Goal: Information Seeking & Learning: Find specific fact

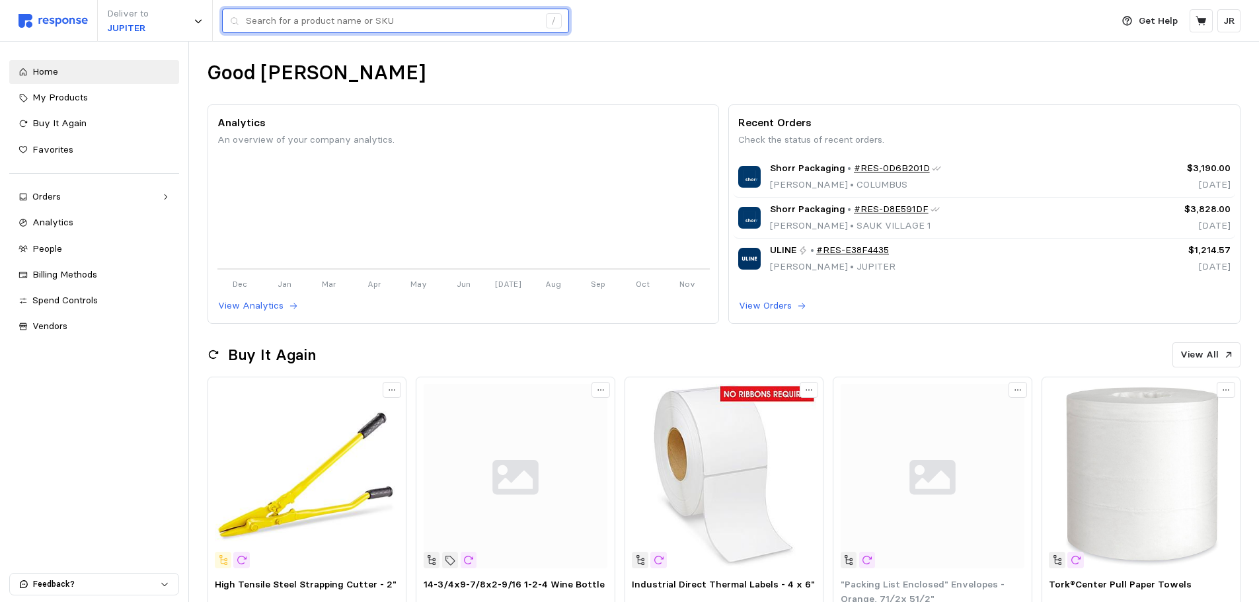
click at [294, 21] on input "text" at bounding box center [392, 21] width 293 height 24
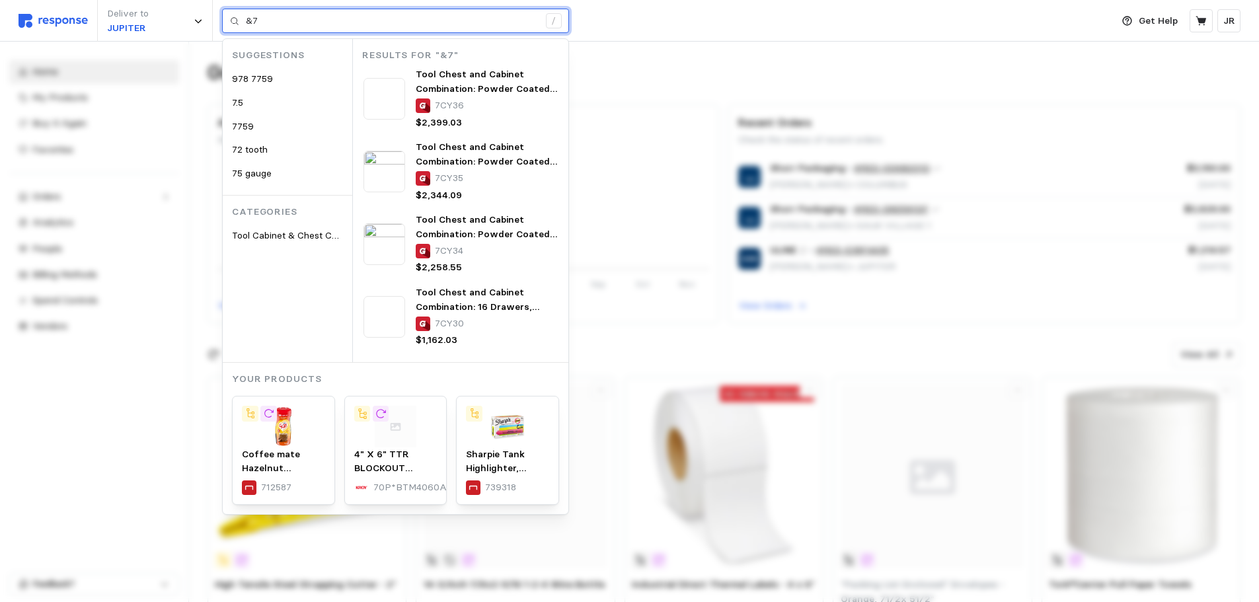
type input "&"
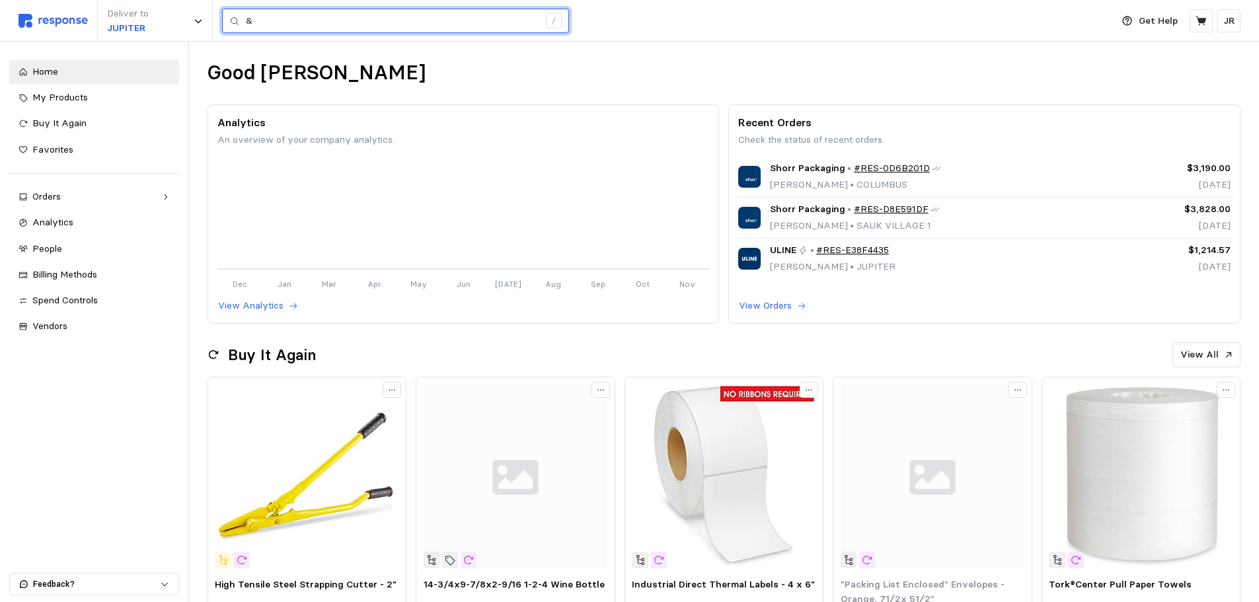
type input "&"
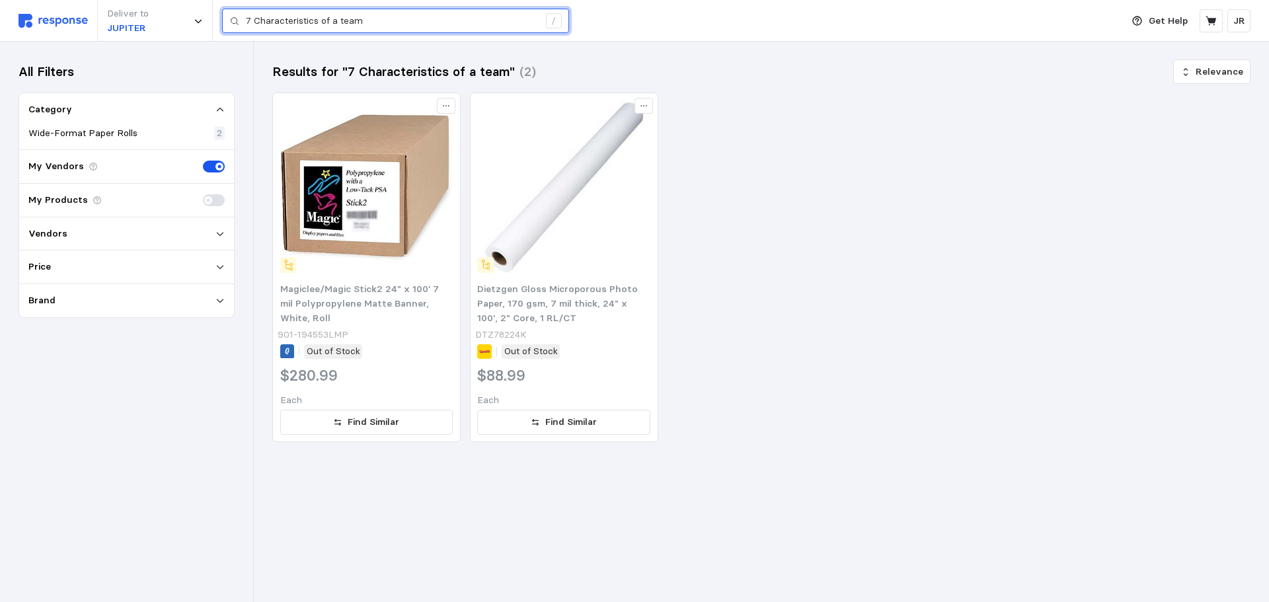
click at [371, 22] on input "7 Characteristics of a team" at bounding box center [392, 21] width 293 height 24
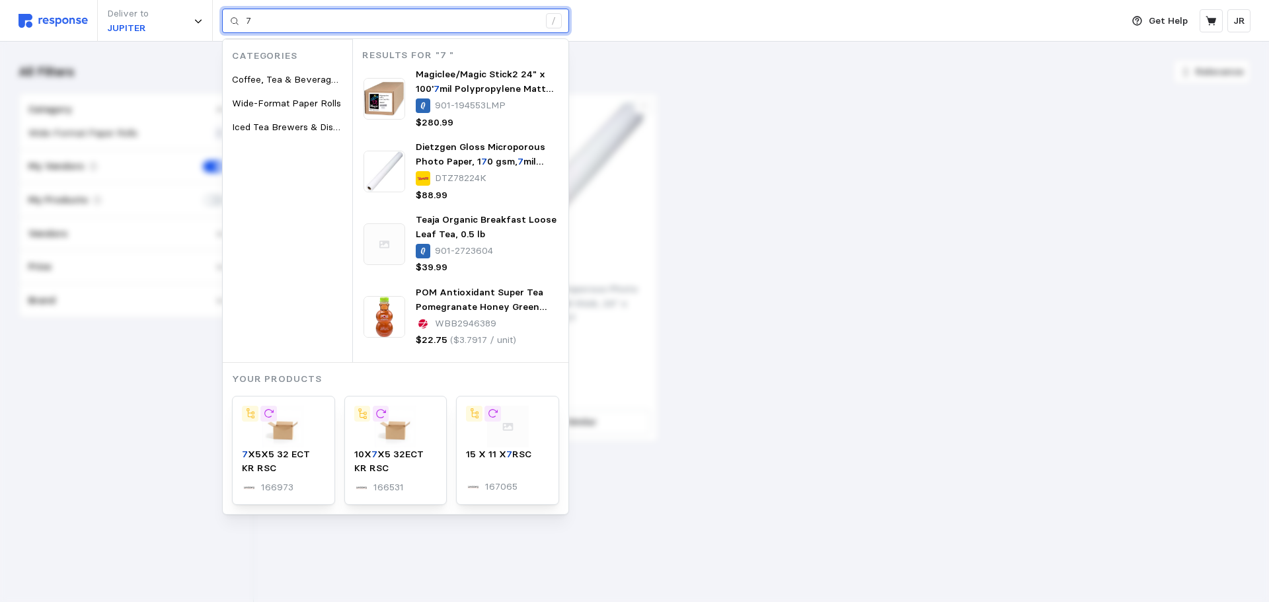
type input "7"
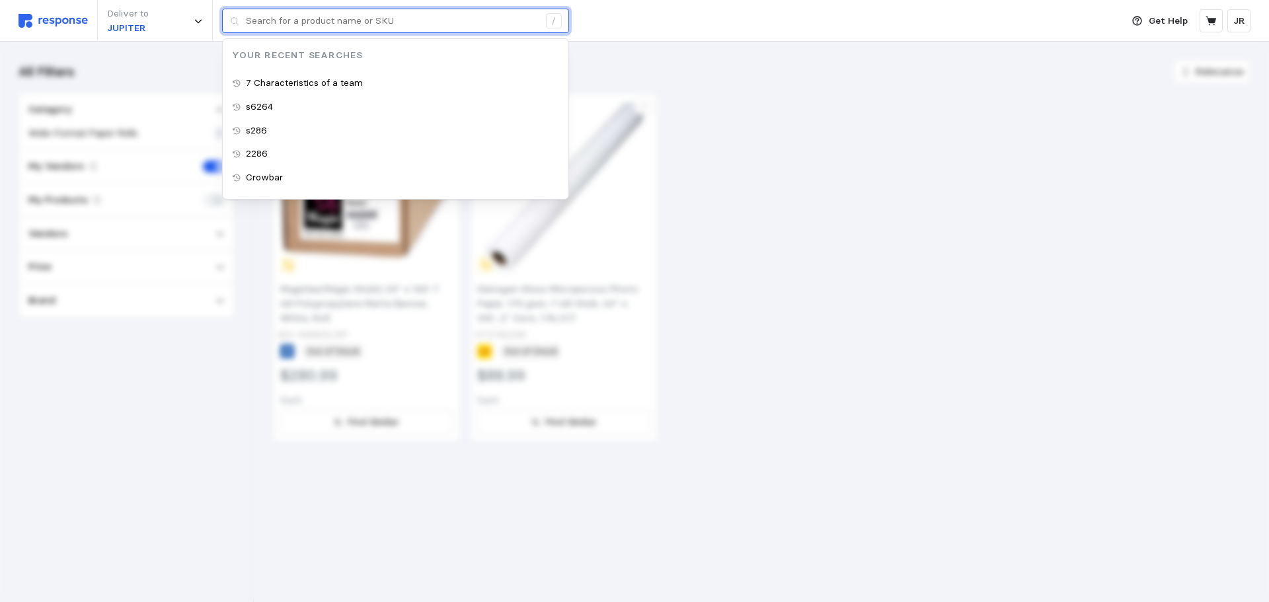
click at [344, 19] on input "text" at bounding box center [392, 21] width 293 height 24
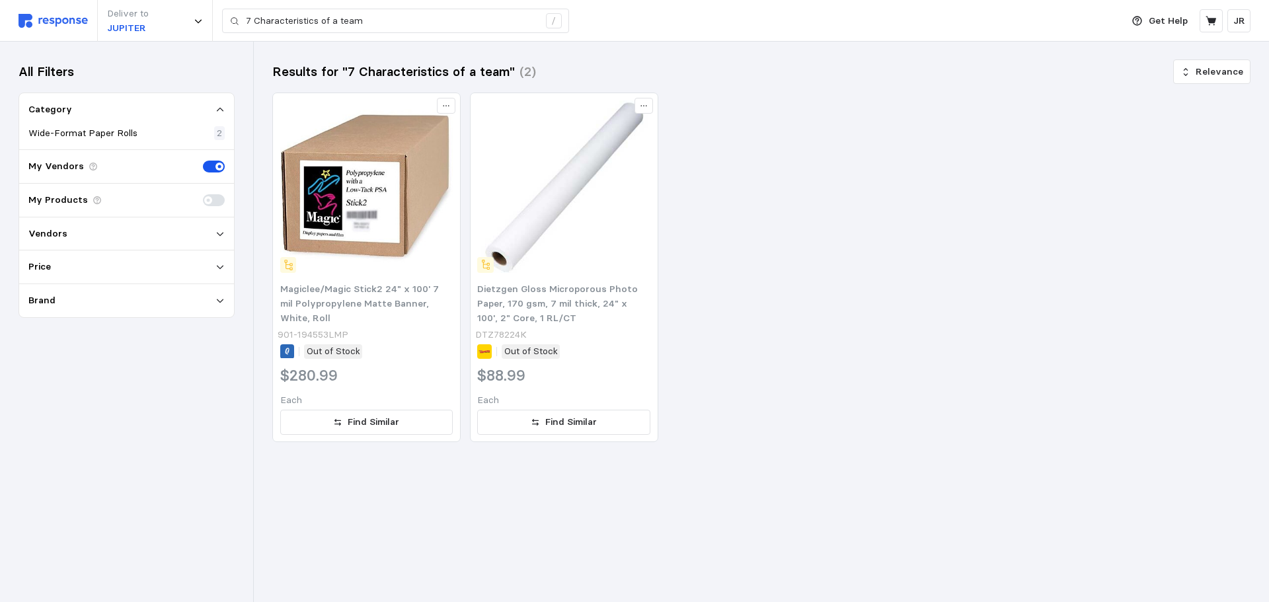
click at [110, 167] on div "My Vendors" at bounding box center [126, 167] width 215 height 34
click at [67, 167] on p "My Vendors" at bounding box center [56, 166] width 56 height 15
click at [216, 232] on icon at bounding box center [219, 233] width 9 height 9
click at [55, 227] on p "Vendors" at bounding box center [47, 234] width 39 height 15
click at [214, 200] on span at bounding box center [219, 200] width 14 height 12
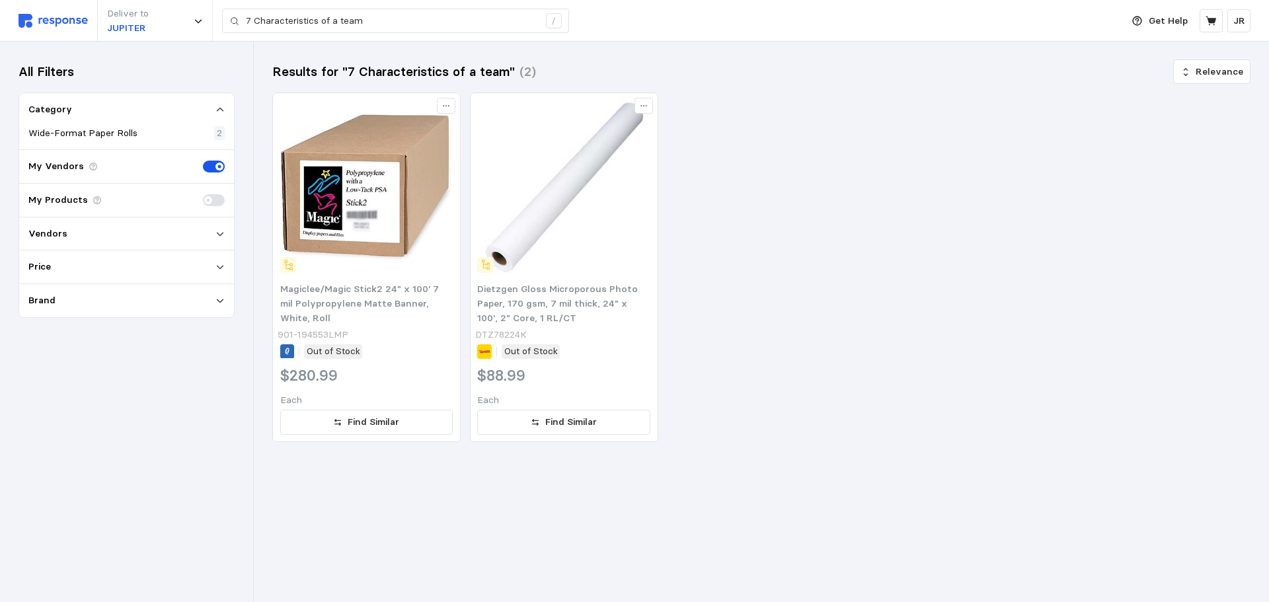
click at [203, 194] on input "checkbox" at bounding box center [203, 194] width 0 height 0
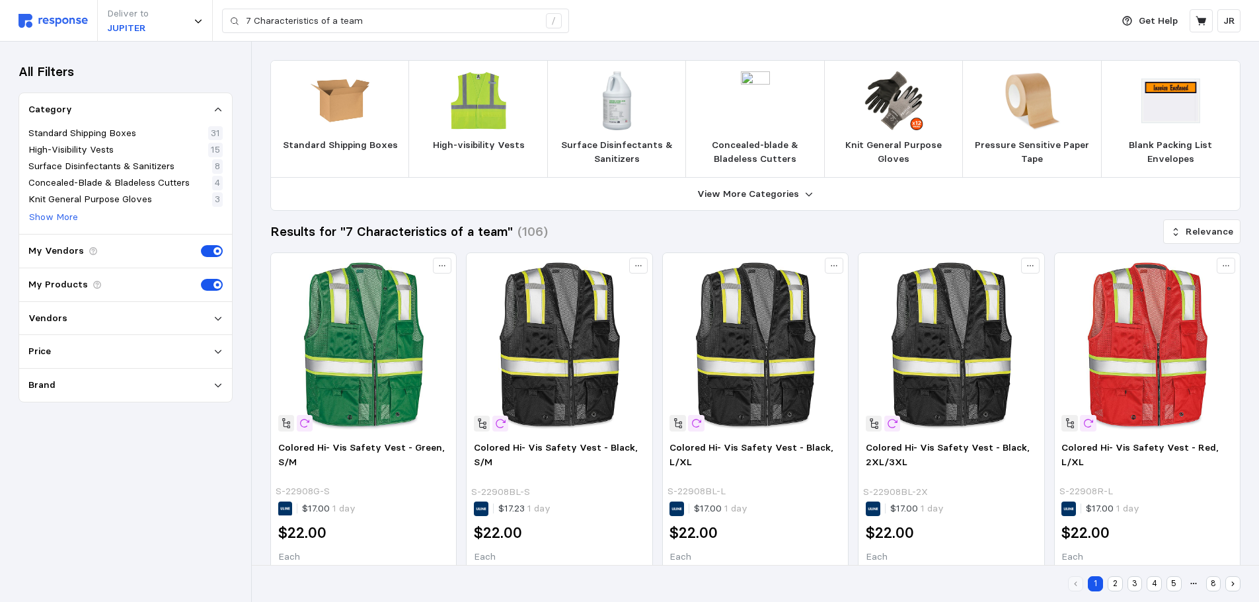
click at [219, 320] on icon at bounding box center [218, 318] width 9 height 9
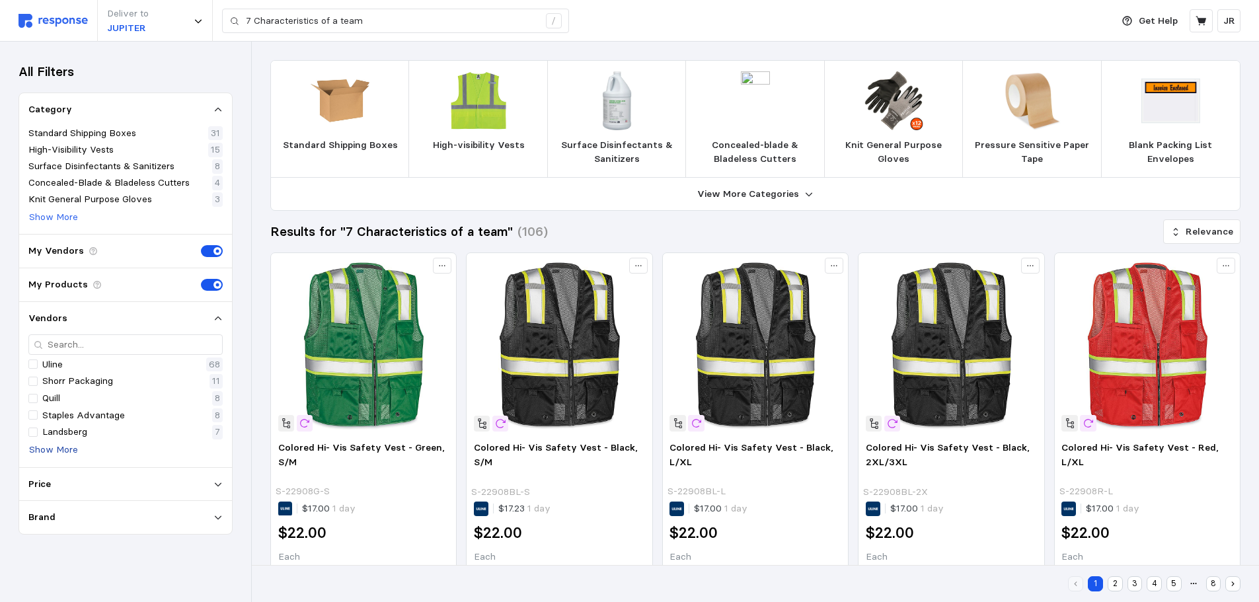
click at [60, 444] on p "Show More" at bounding box center [53, 450] width 49 height 15
click at [36, 450] on div at bounding box center [32, 449] width 9 height 9
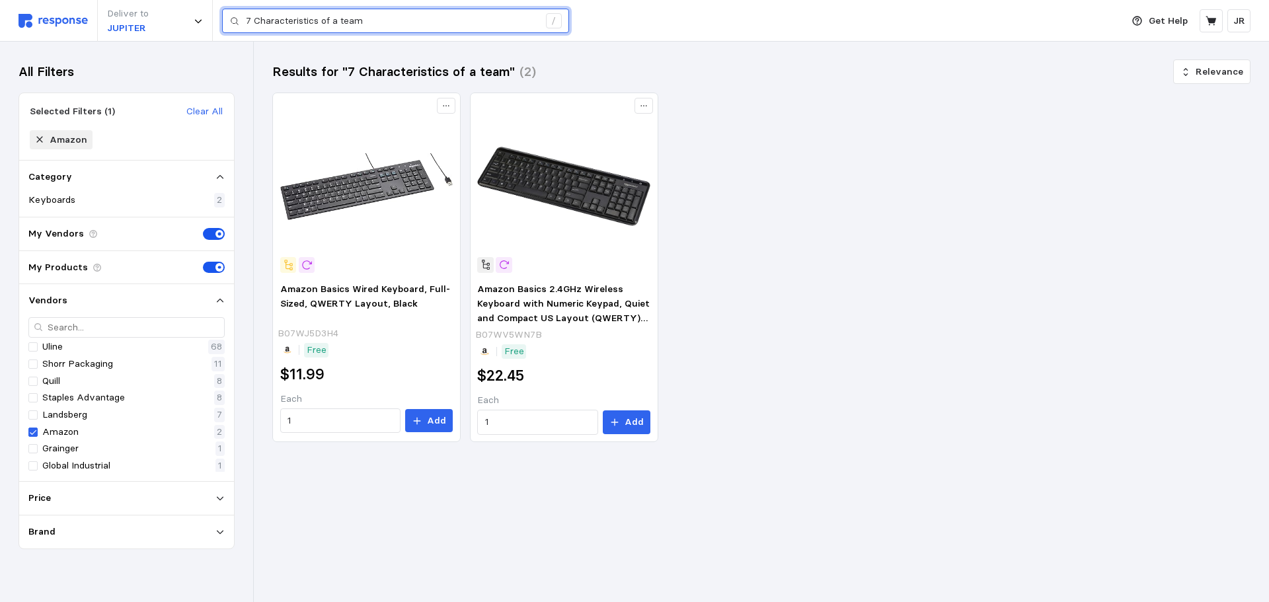
click at [373, 22] on input "7 Characteristics of a team" at bounding box center [392, 21] width 293 height 24
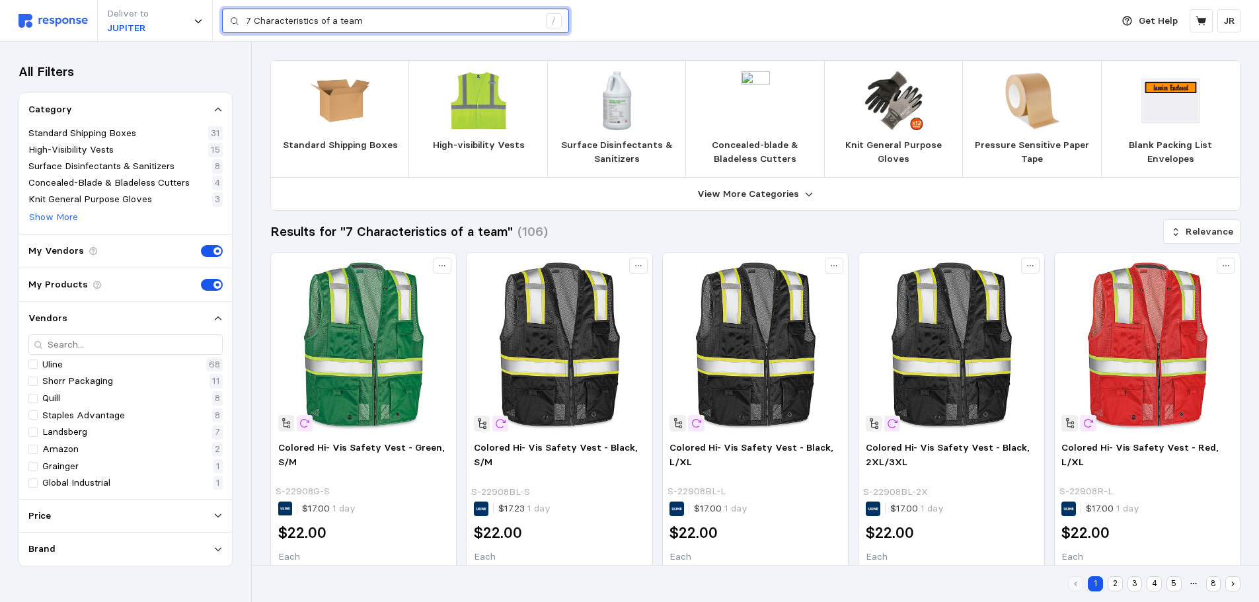
click at [373, 22] on input "7 Characteristics of a team" at bounding box center [392, 21] width 293 height 24
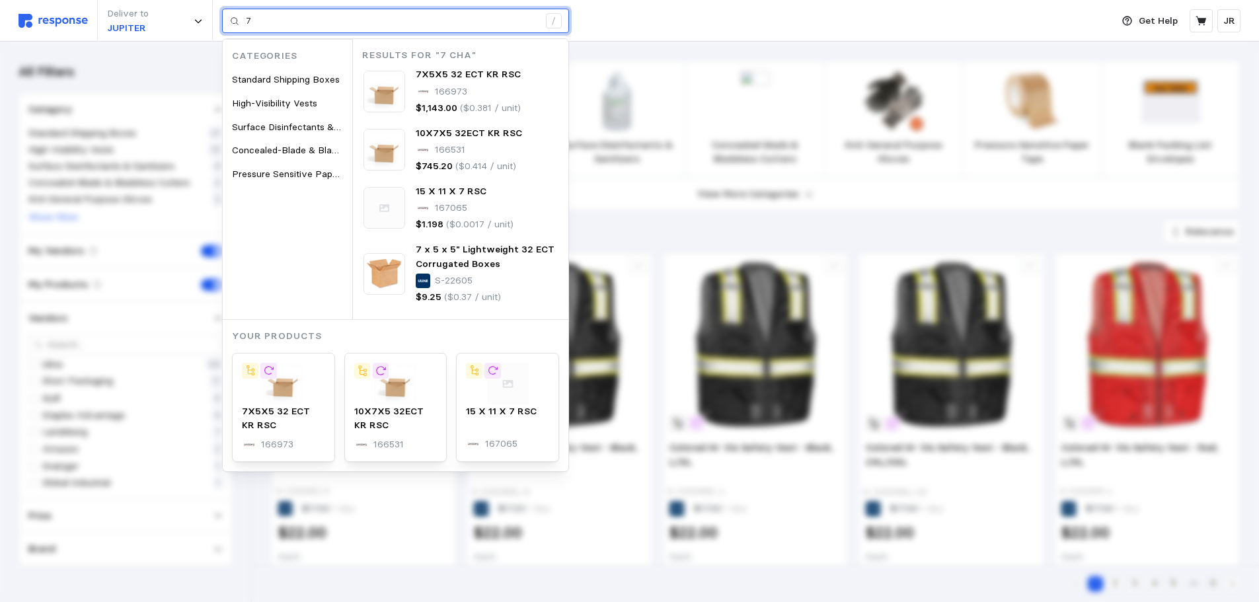
type input "7"
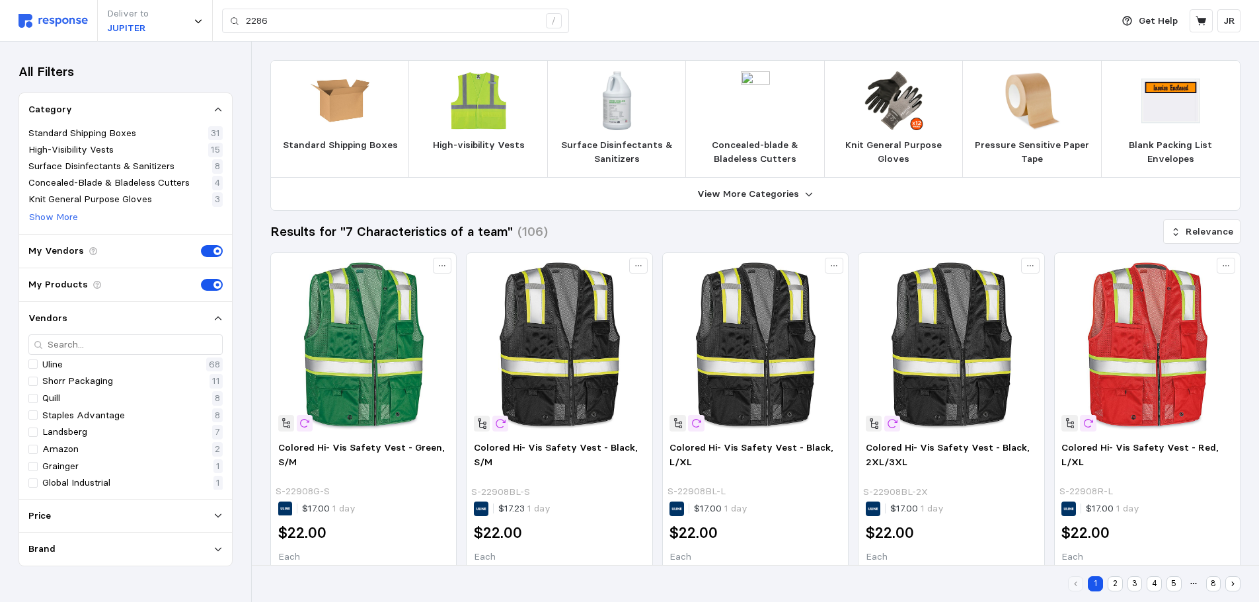
click at [779, 22] on div "Deliver to JUPITER 2286 /" at bounding box center [562, 21] width 1087 height 42
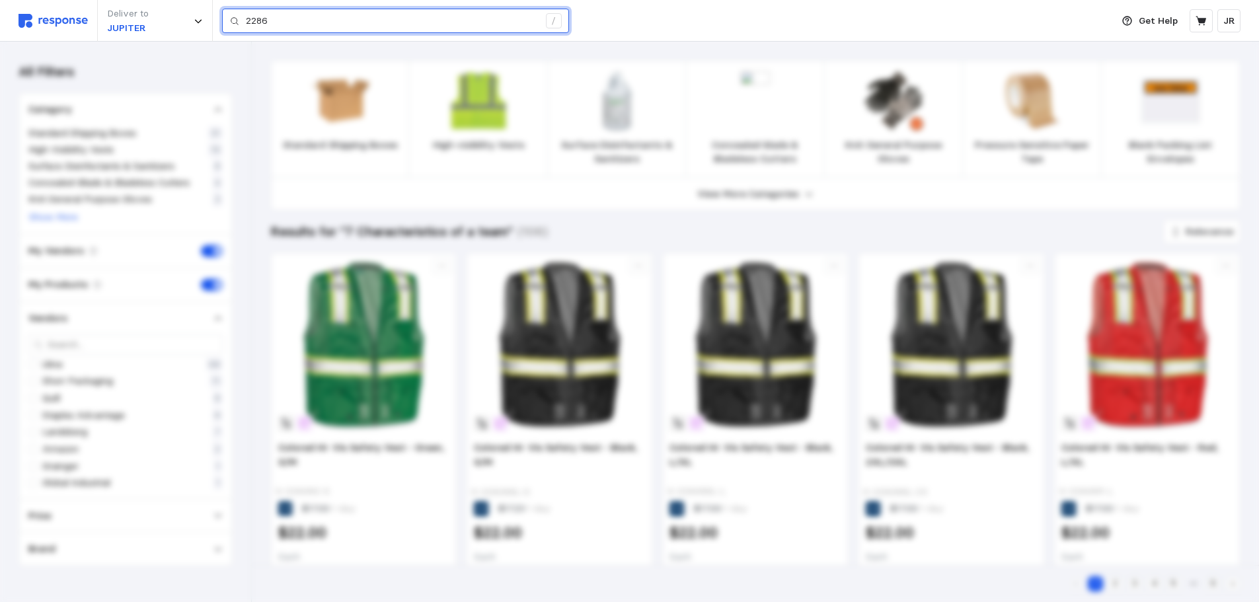
click at [290, 24] on input "2286" at bounding box center [392, 21] width 293 height 24
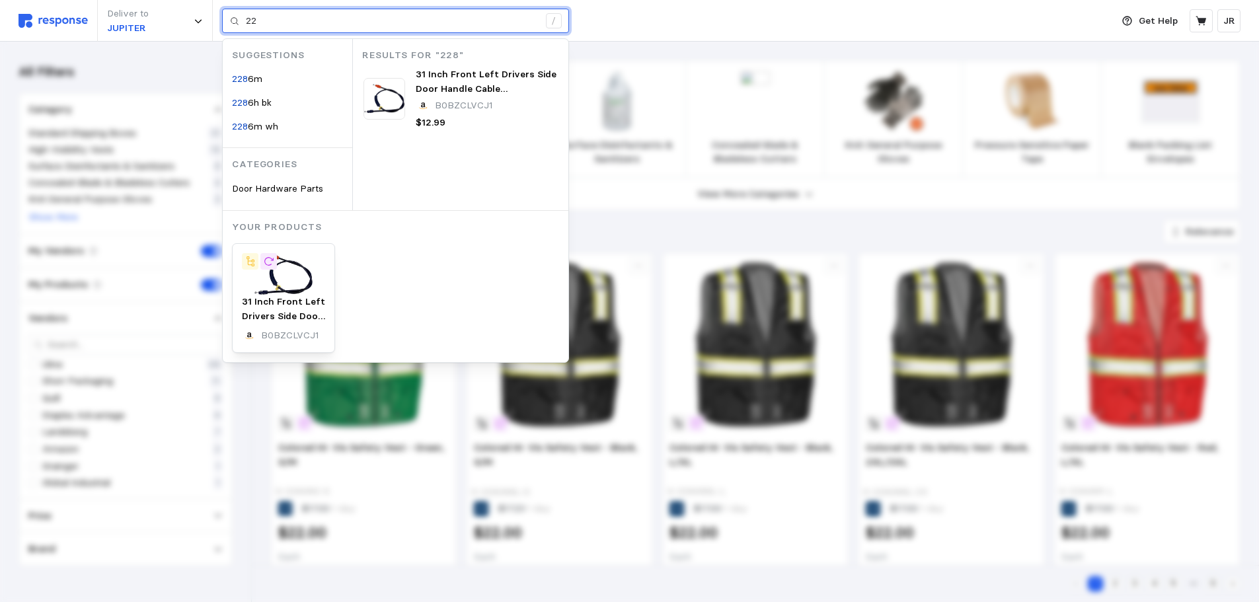
type input "2"
click at [294, 23] on input "2286m" at bounding box center [392, 21] width 293 height 24
type input "2"
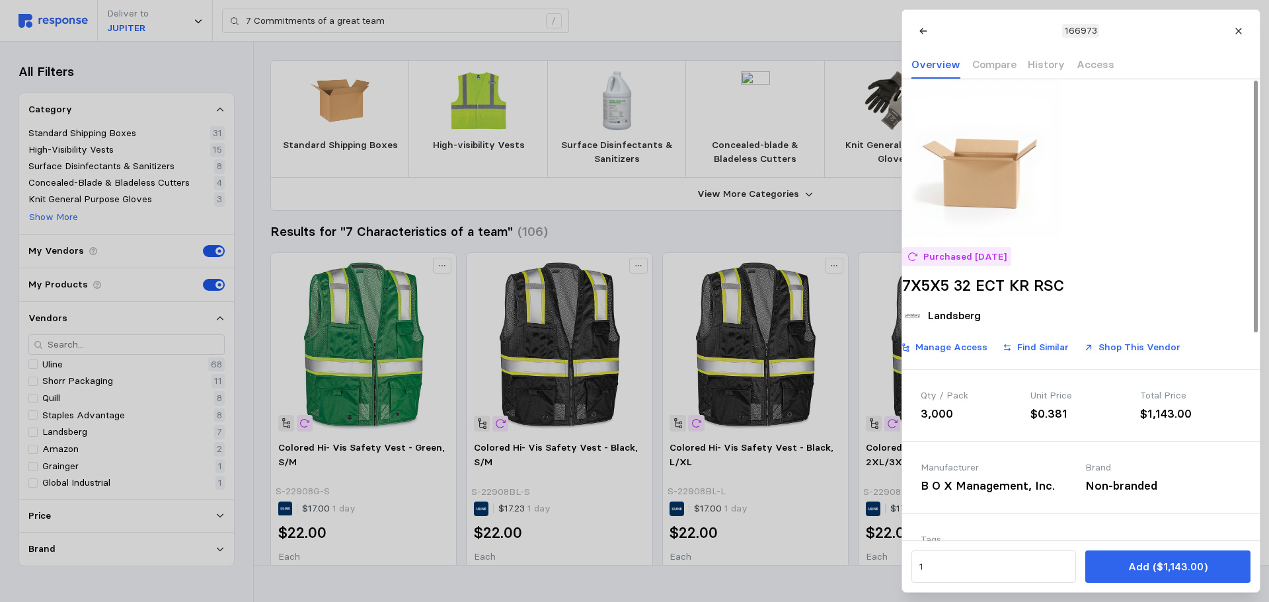
click at [413, 24] on div at bounding box center [634, 301] width 1269 height 602
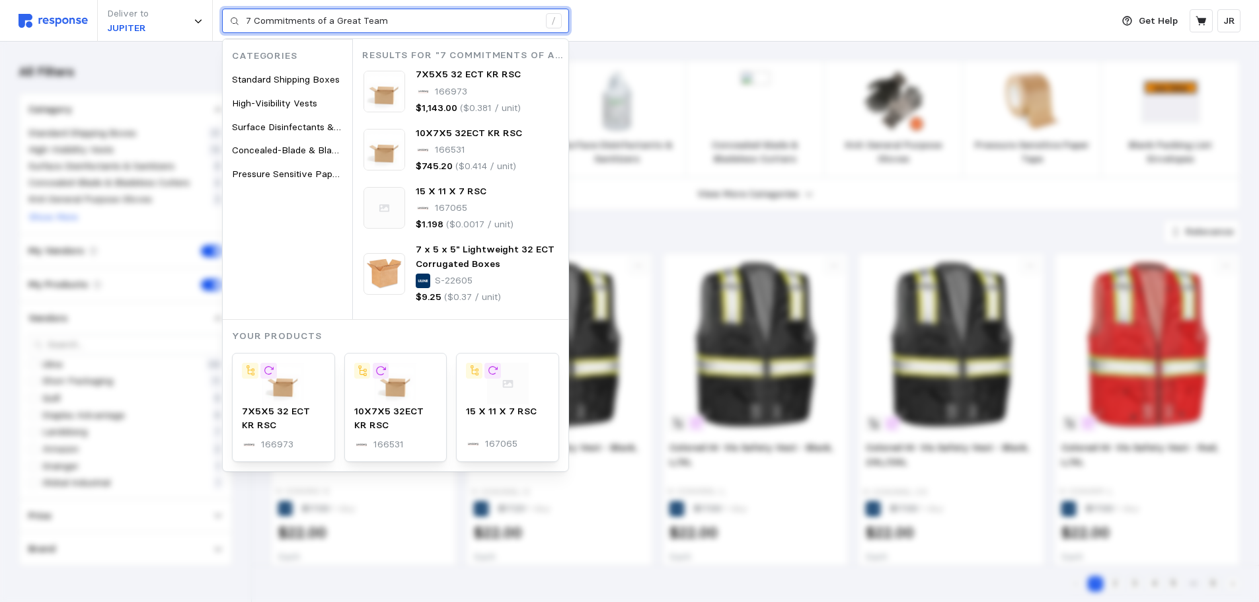
type input "7 Commitments of a Great Team"
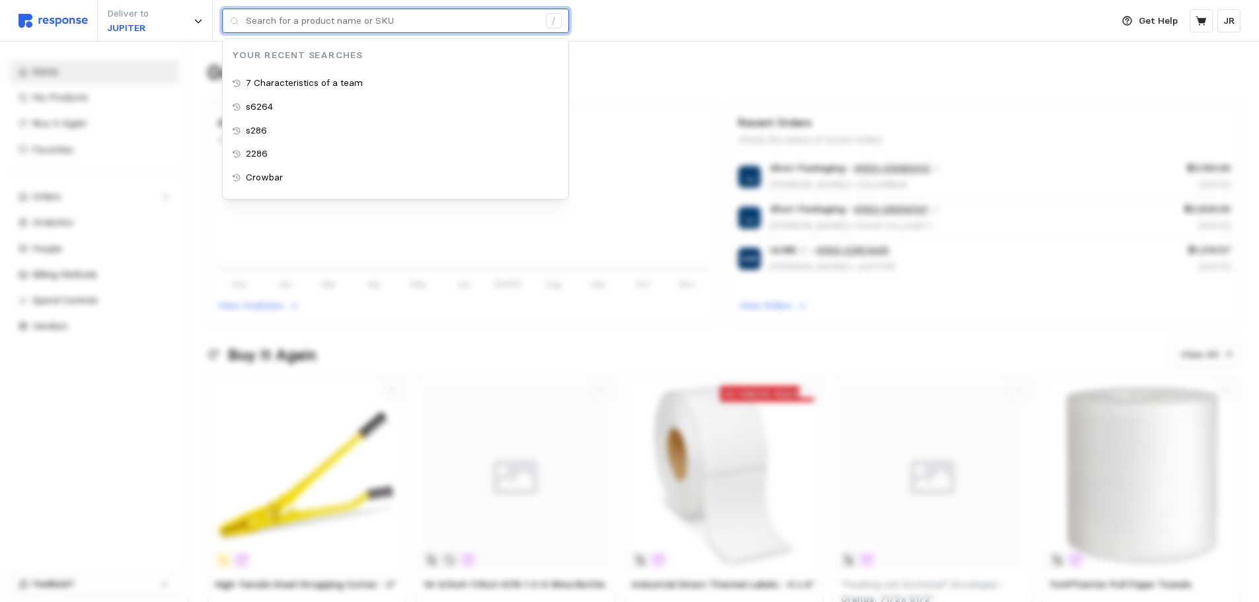
click at [311, 19] on input "text" at bounding box center [392, 21] width 293 height 24
paste input "111975738X"
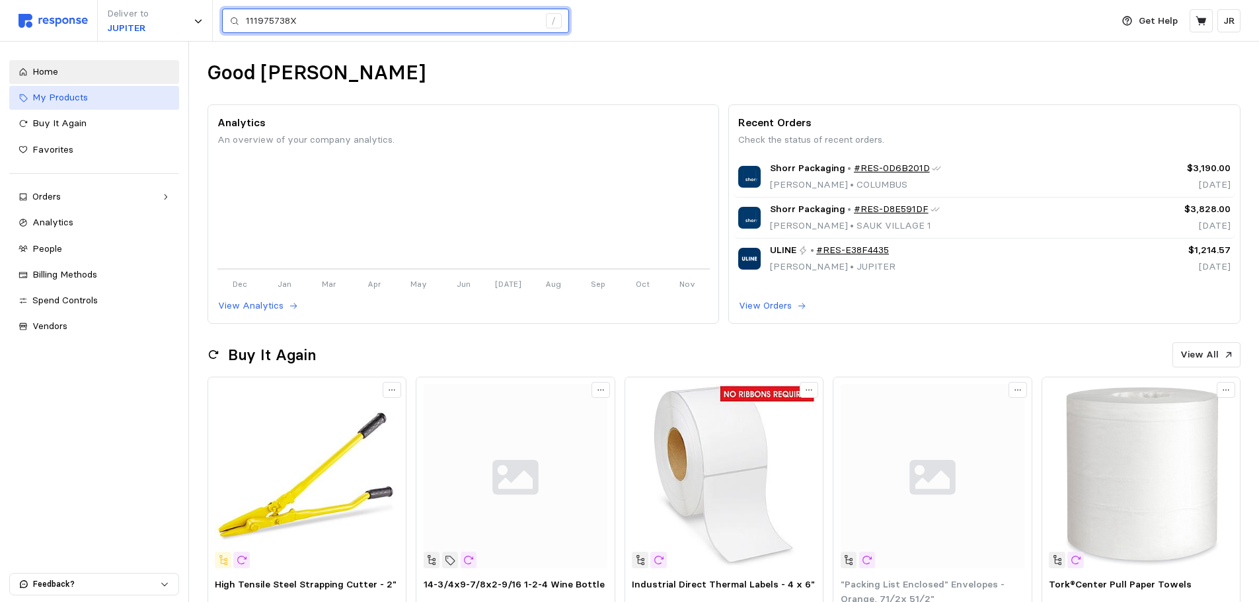
type input "111975738X"
click at [89, 95] on div "My Products" at bounding box center [100, 98] width 137 height 15
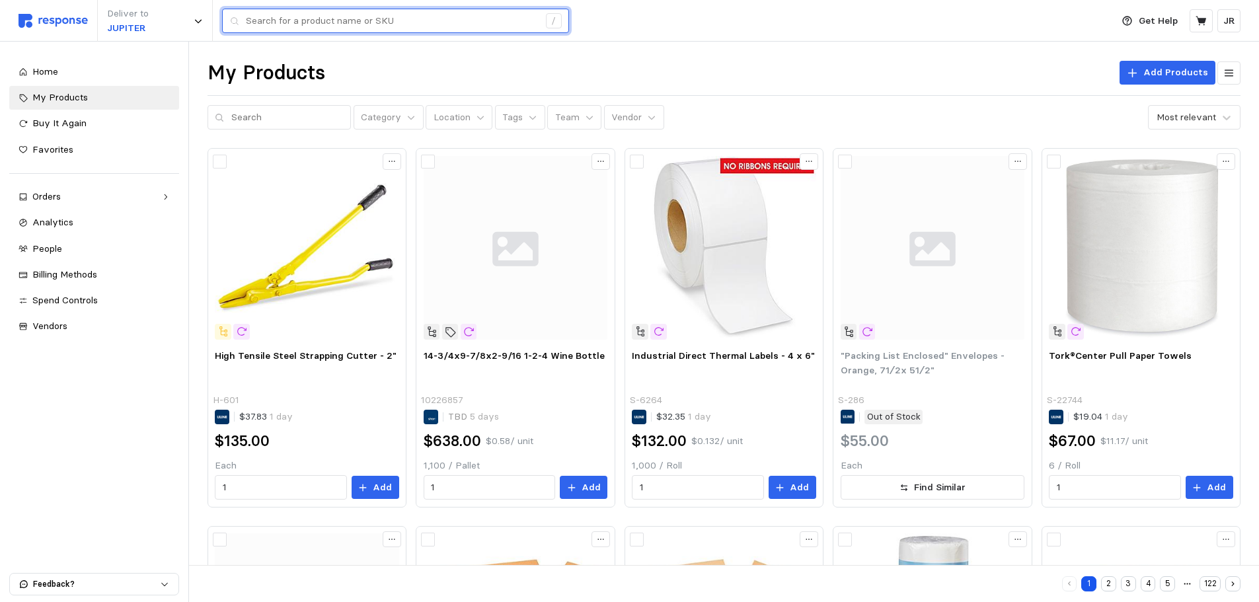
click at [321, 22] on input "text" at bounding box center [392, 21] width 293 height 24
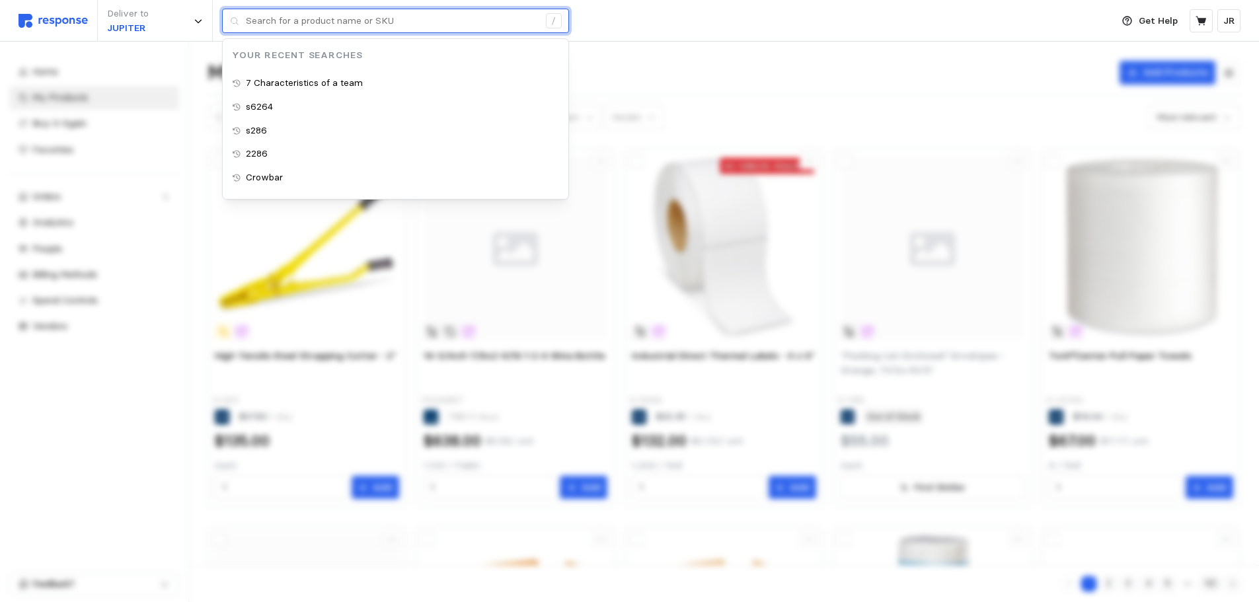
paste input "111975738X"
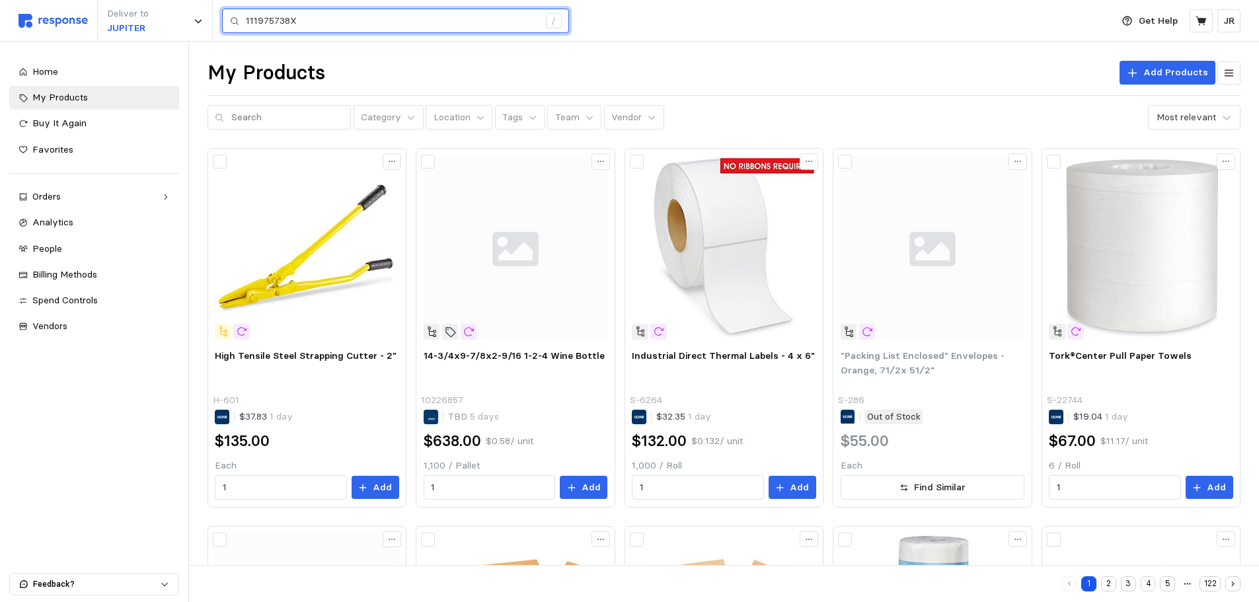
click at [305, 23] on input "111975738X" at bounding box center [392, 21] width 293 height 24
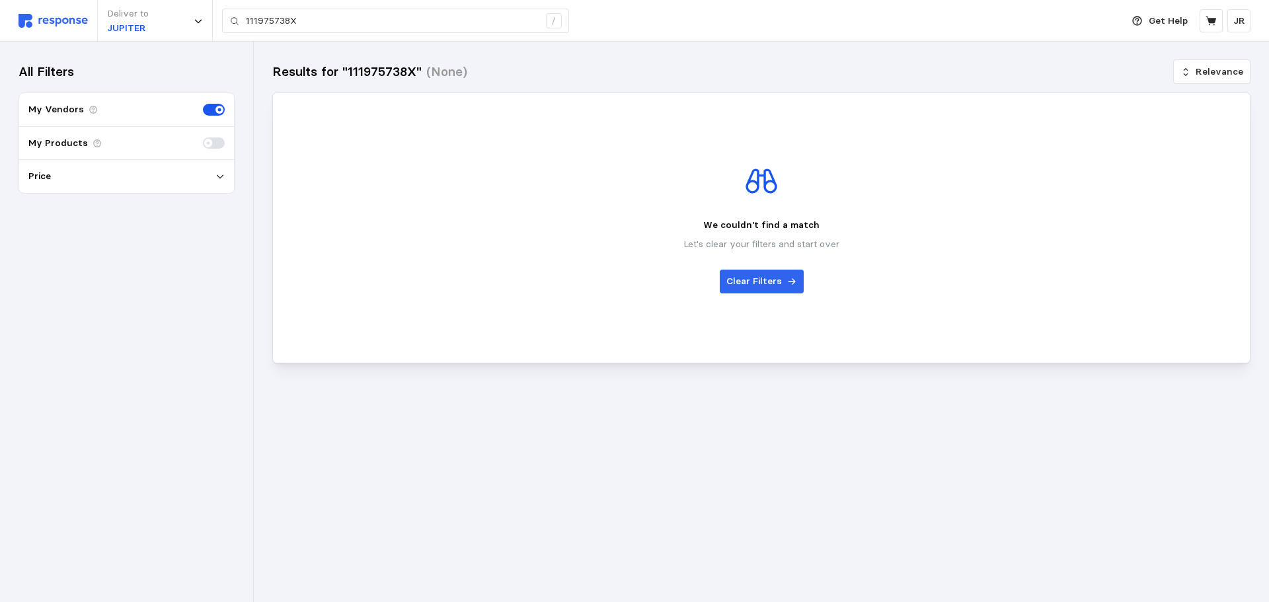
click at [149, 114] on div "My Vendors" at bounding box center [126, 110] width 215 height 34
click at [66, 110] on p "My Vendors" at bounding box center [56, 109] width 56 height 15
click at [200, 141] on div "My Products" at bounding box center [126, 144] width 215 height 34
click at [206, 142] on span at bounding box center [208, 143] width 8 height 8
click at [203, 137] on input "checkbox" at bounding box center [203, 137] width 0 height 0
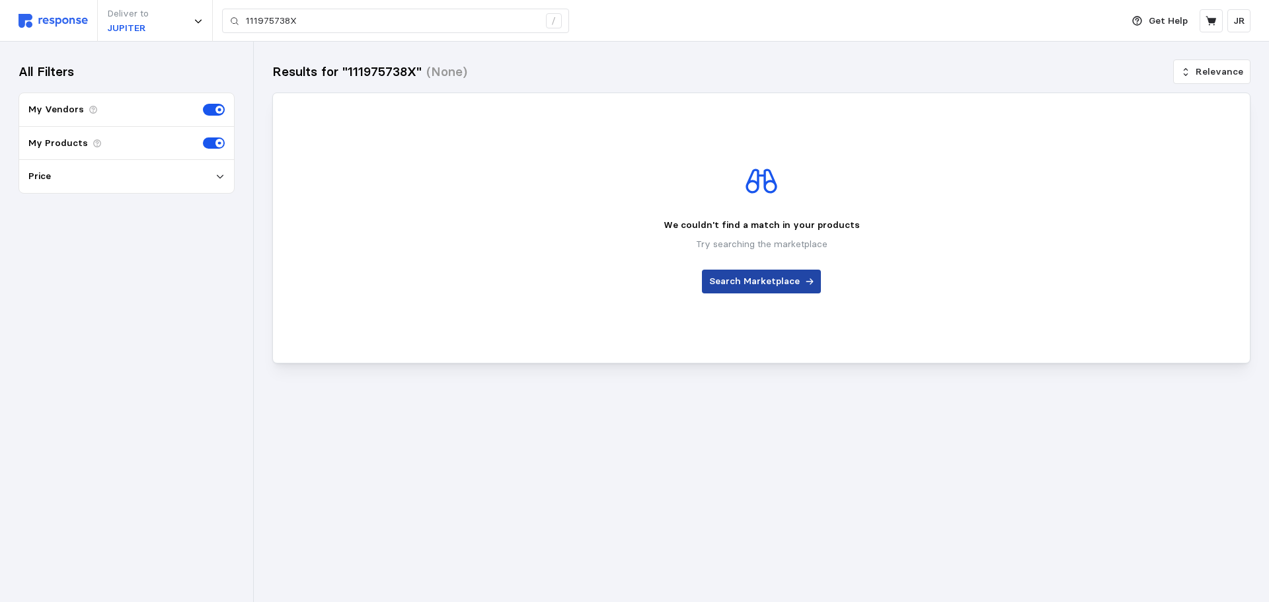
click at [757, 280] on p "Search Marketplace" at bounding box center [754, 281] width 91 height 15
click at [770, 286] on p "Clear Filters" at bounding box center [754, 281] width 56 height 15
click at [787, 280] on icon at bounding box center [791, 281] width 9 height 9
click at [203, 141] on span at bounding box center [214, 143] width 22 height 12
click at [203, 137] on input "checkbox" at bounding box center [203, 137] width 0 height 0
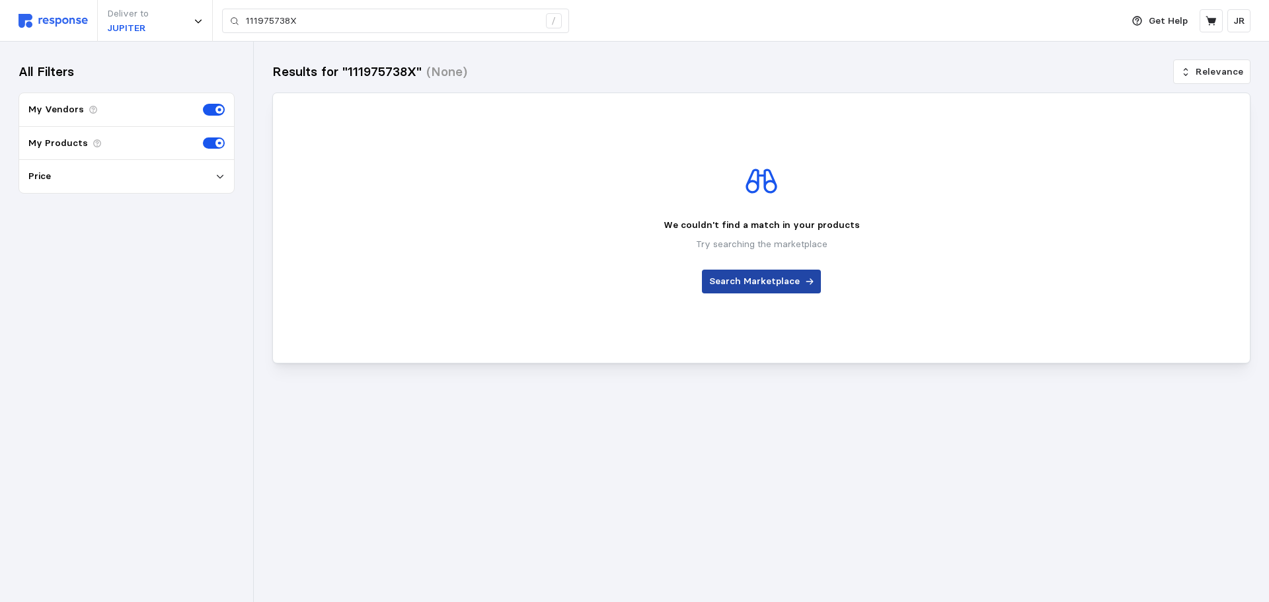
click at [743, 281] on p "Search Marketplace" at bounding box center [754, 281] width 91 height 15
click at [95, 116] on div "My Vendors" at bounding box center [126, 110] width 215 height 34
click at [64, 15] on img at bounding box center [53, 21] width 69 height 14
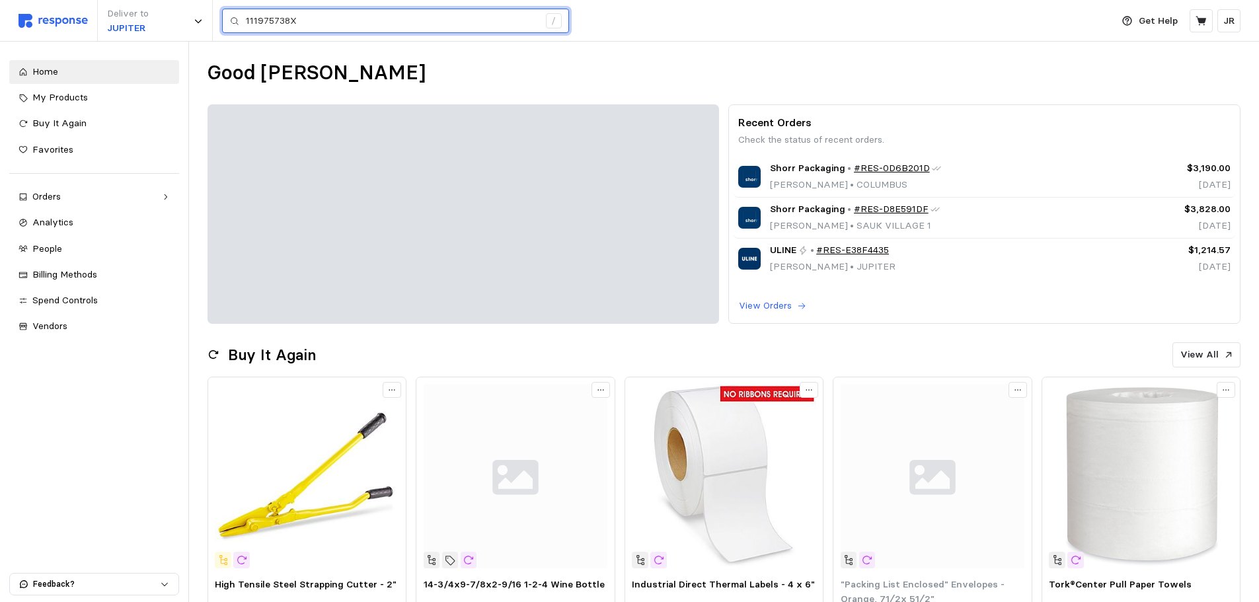
click at [325, 18] on input "111975738X" at bounding box center [392, 21] width 293 height 24
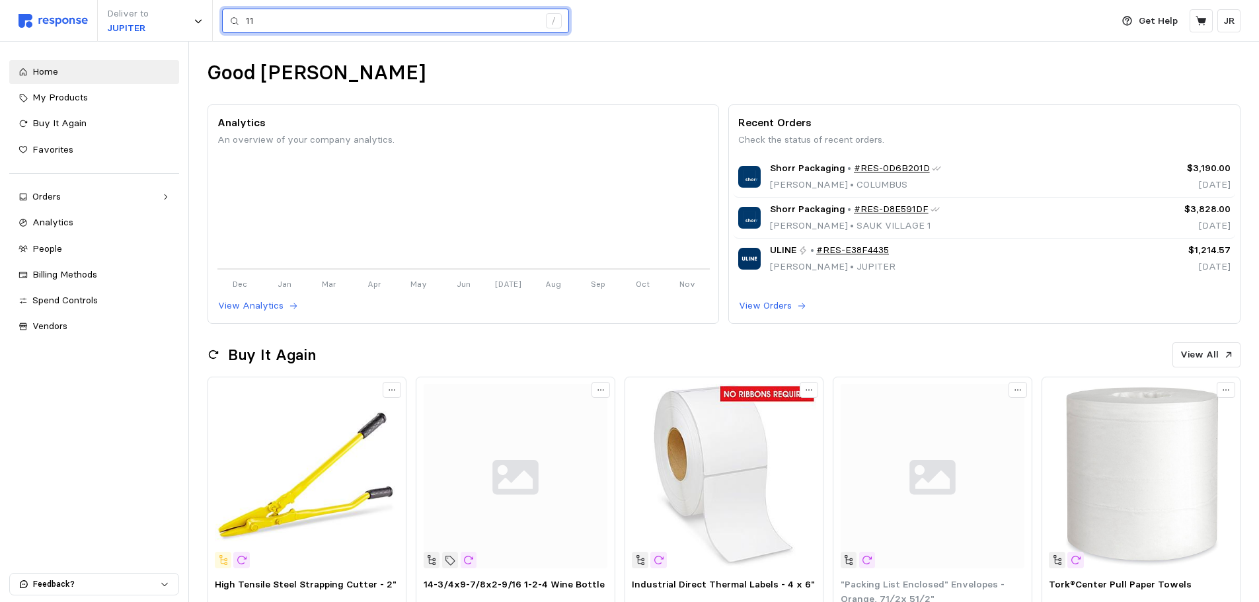
type input "1"
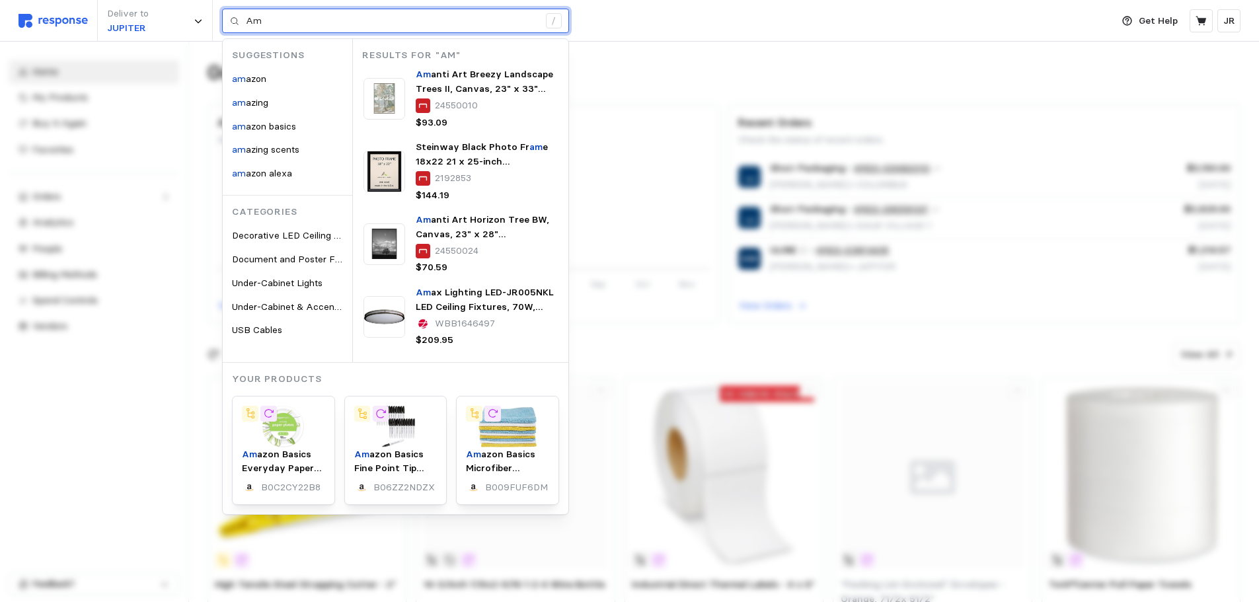
type input "A"
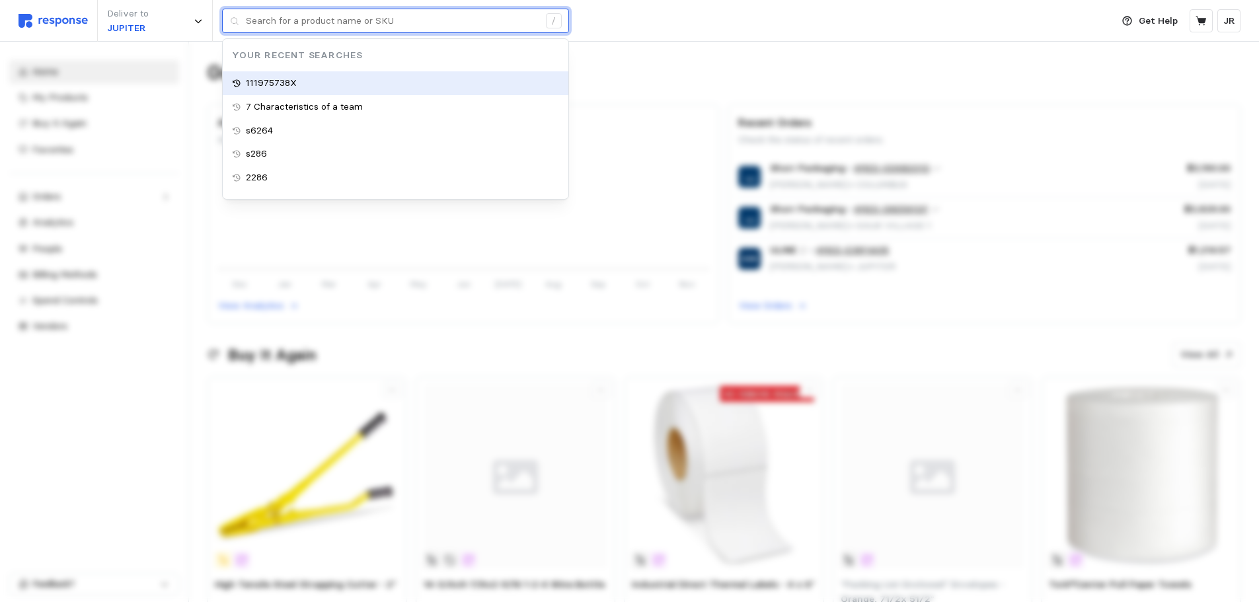
type input "111975738X"
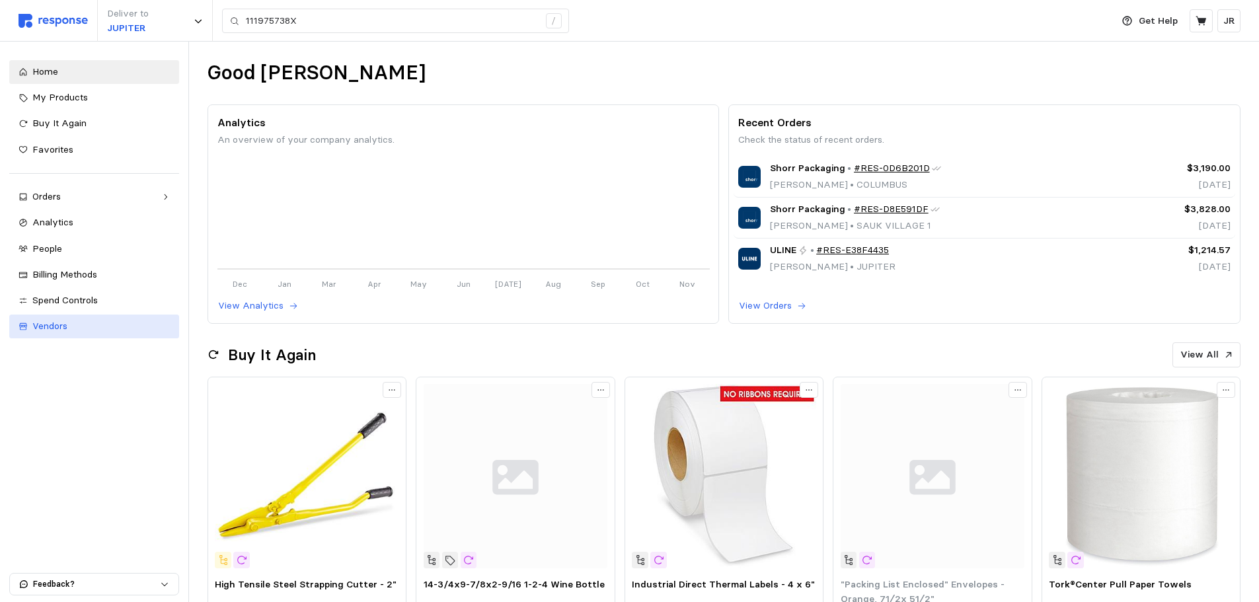
click at [63, 322] on span "Vendors" at bounding box center [49, 326] width 35 height 12
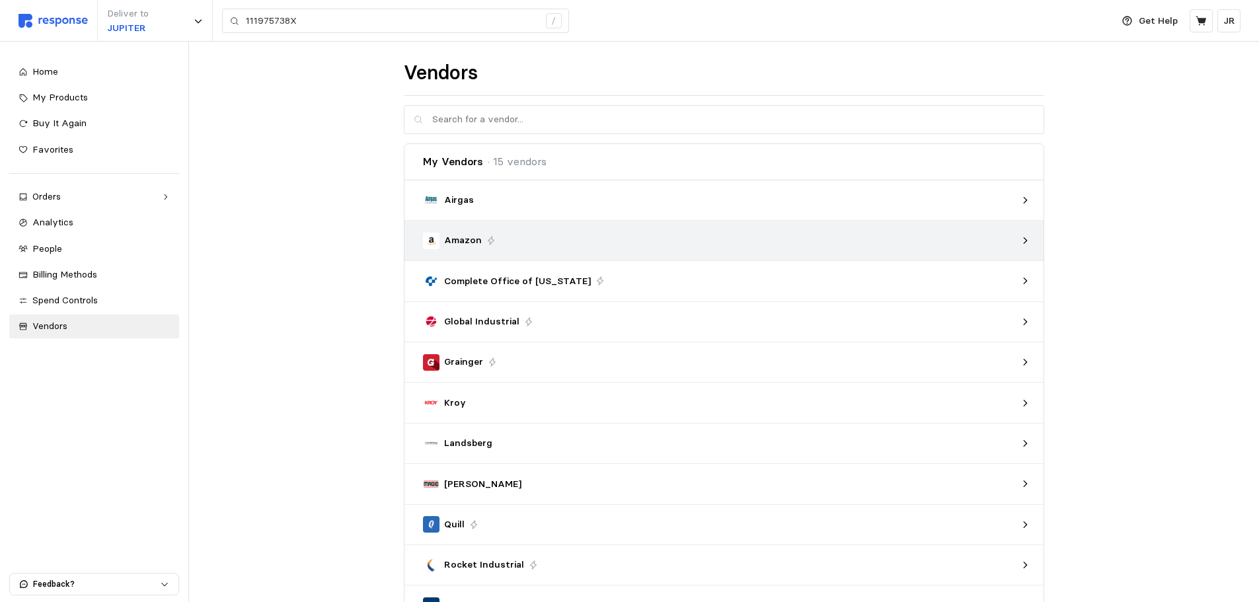
click at [1029, 241] on icon at bounding box center [1025, 240] width 9 height 9
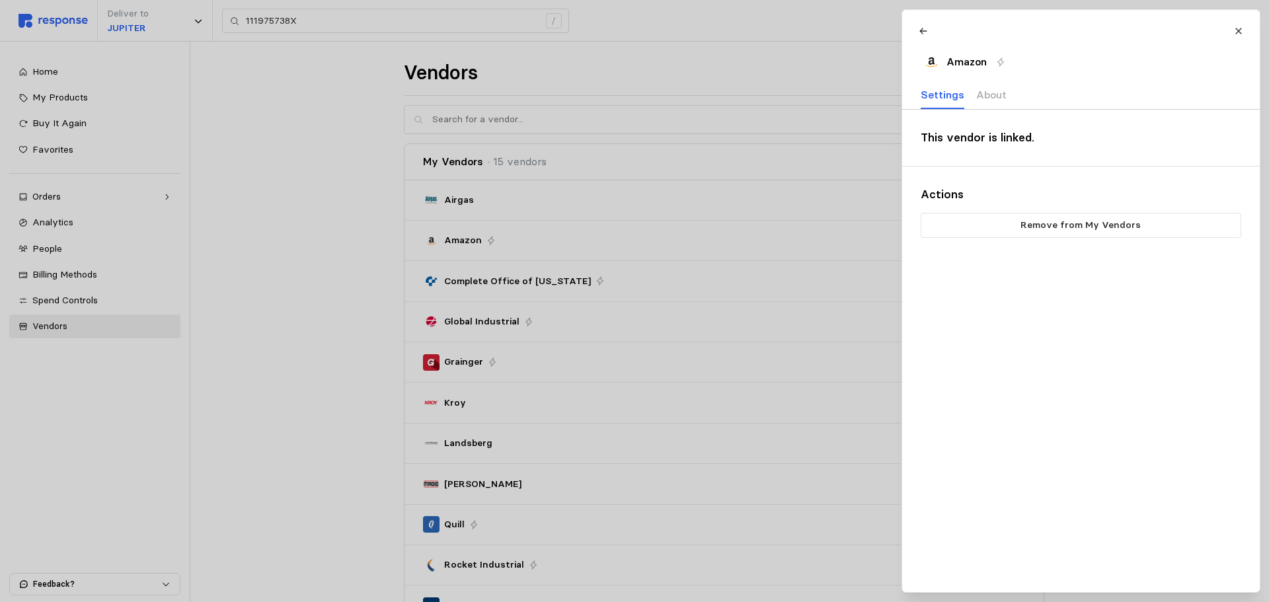
click at [275, 212] on div at bounding box center [634, 301] width 1269 height 602
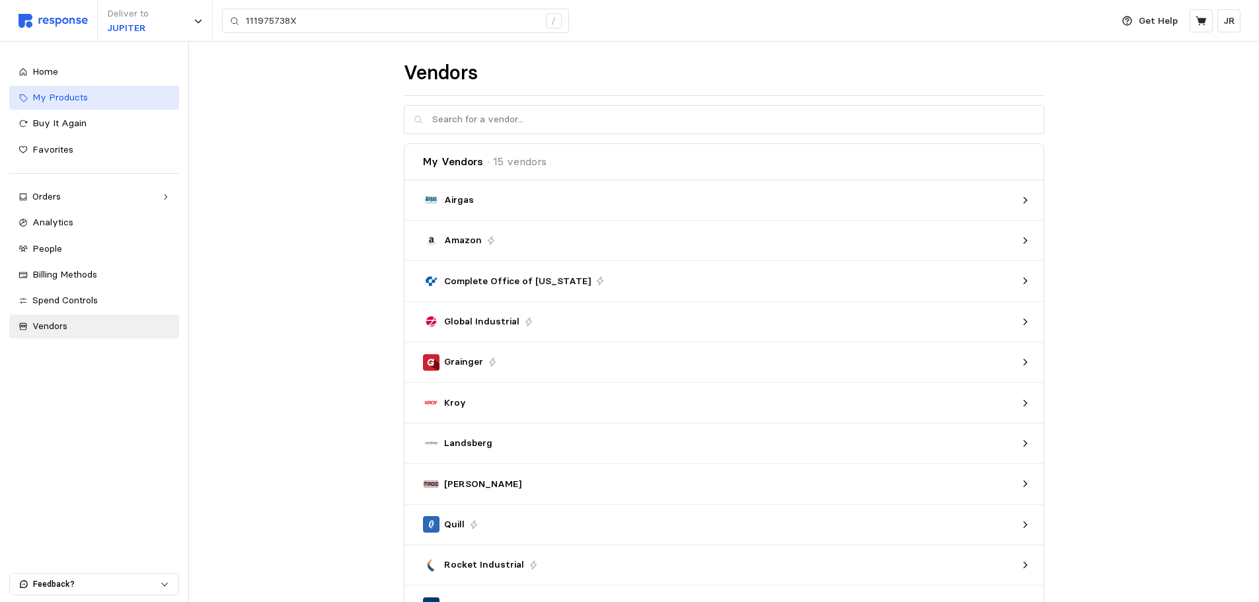
click at [104, 92] on div "My Products" at bounding box center [100, 98] width 137 height 15
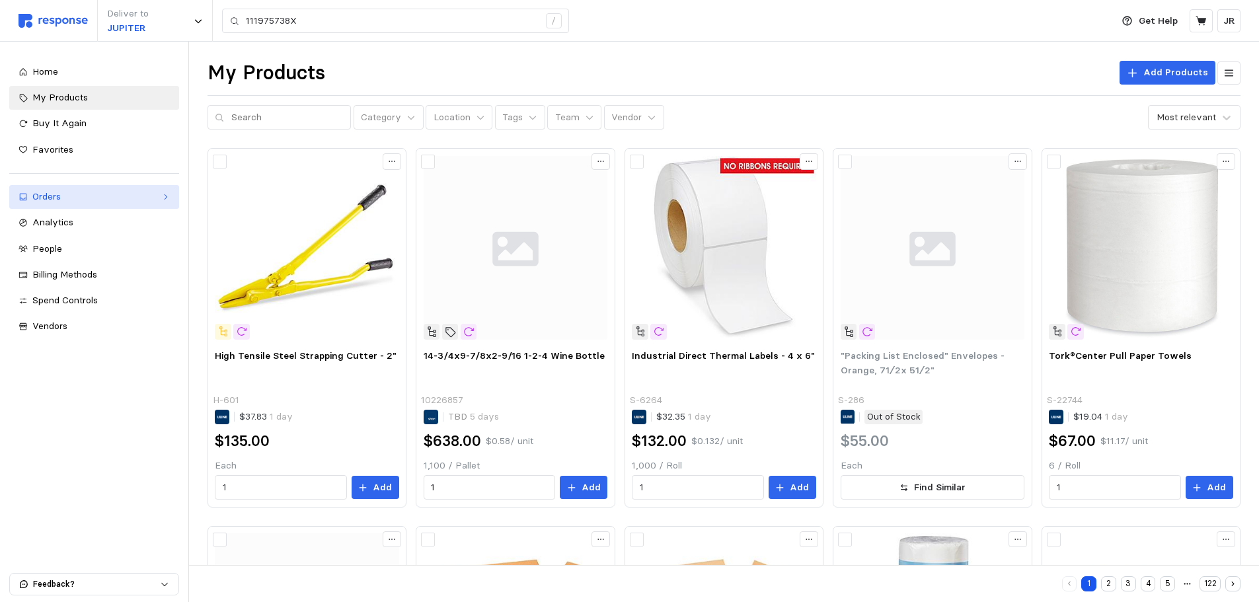
click at [79, 187] on link "Orders" at bounding box center [94, 197] width 170 height 24
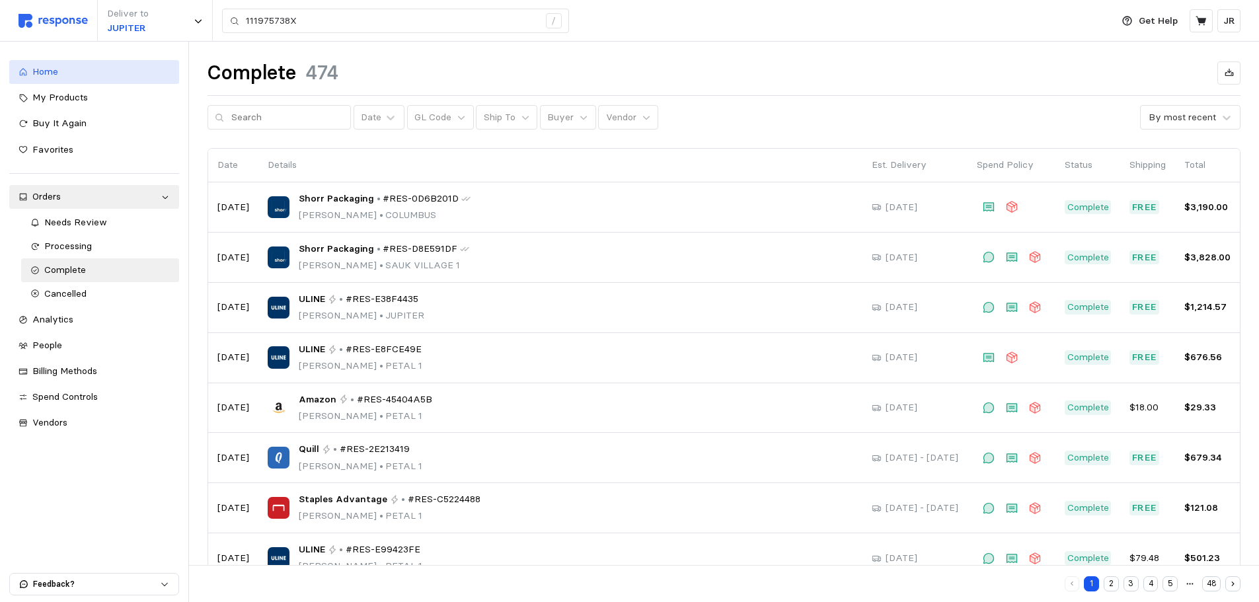
click at [73, 73] on div "Home" at bounding box center [100, 72] width 137 height 15
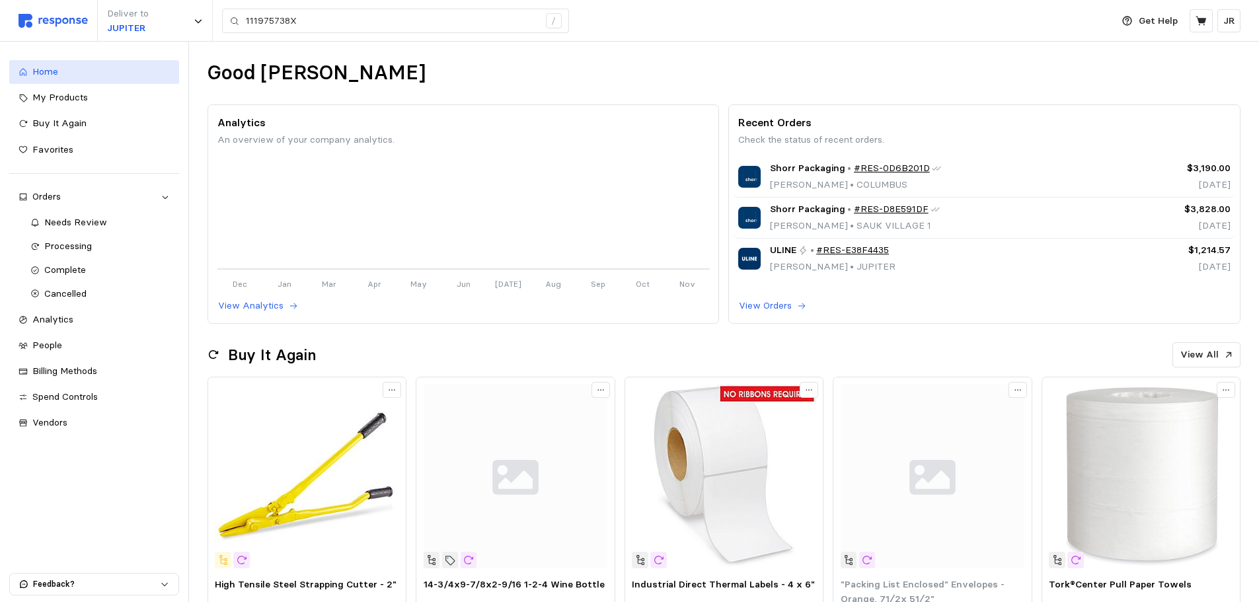
click at [124, 71] on div "Home" at bounding box center [100, 72] width 137 height 15
click at [68, 415] on link "Vendors" at bounding box center [94, 423] width 170 height 24
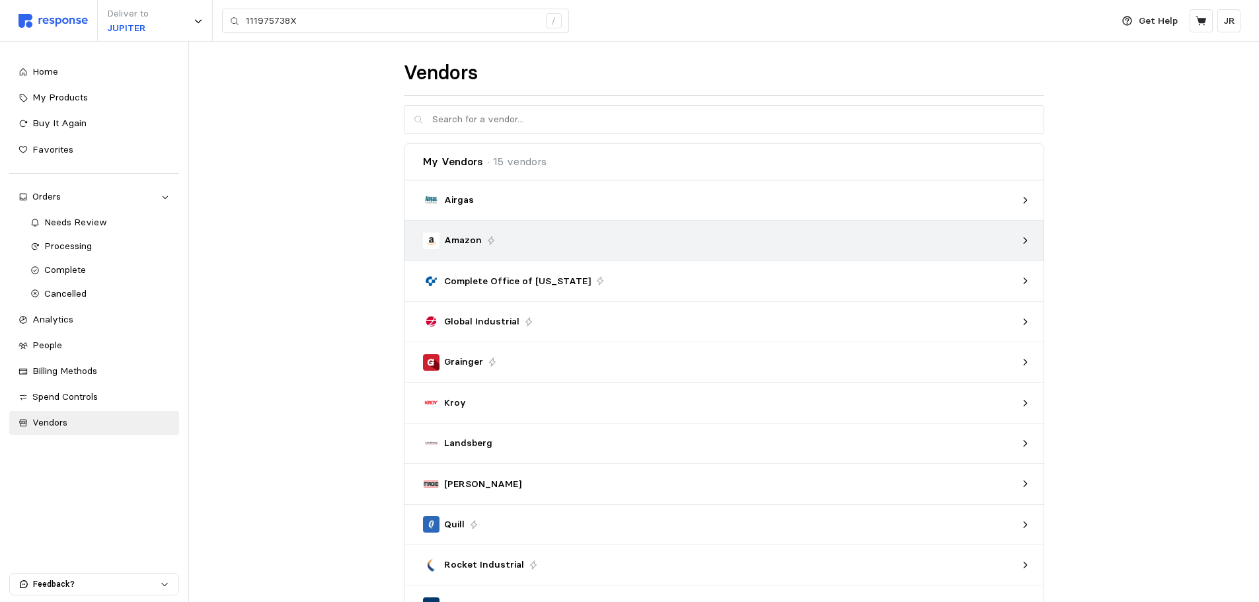
click at [449, 238] on p "Amazon" at bounding box center [463, 240] width 38 height 15
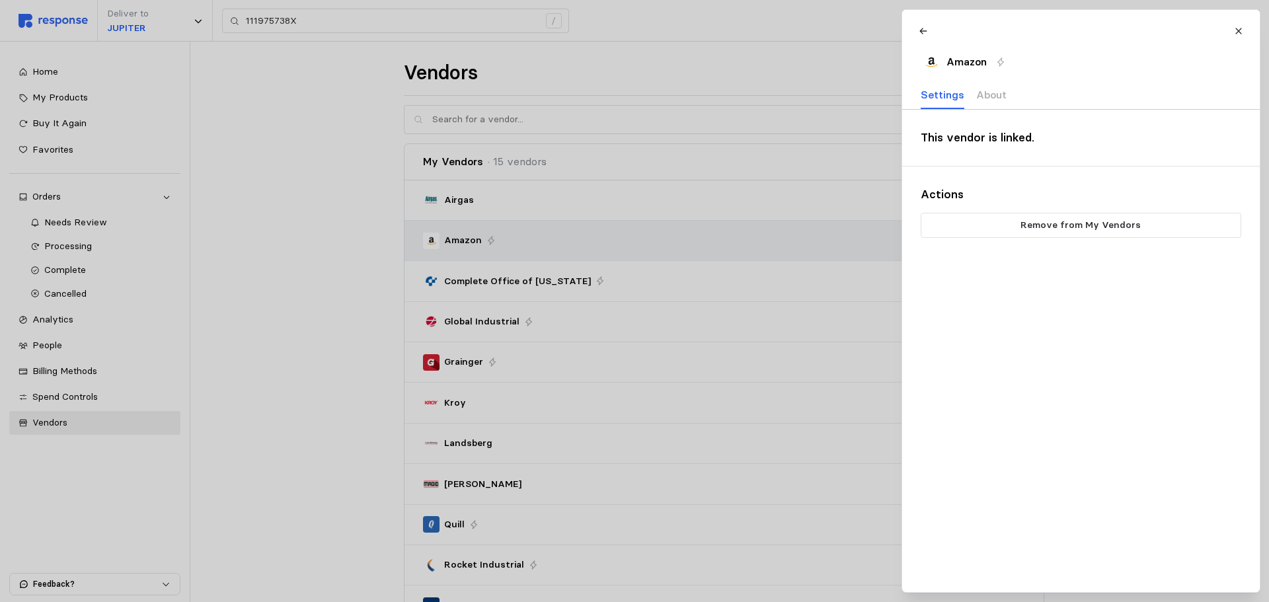
click at [449, 238] on div at bounding box center [634, 301] width 1269 height 602
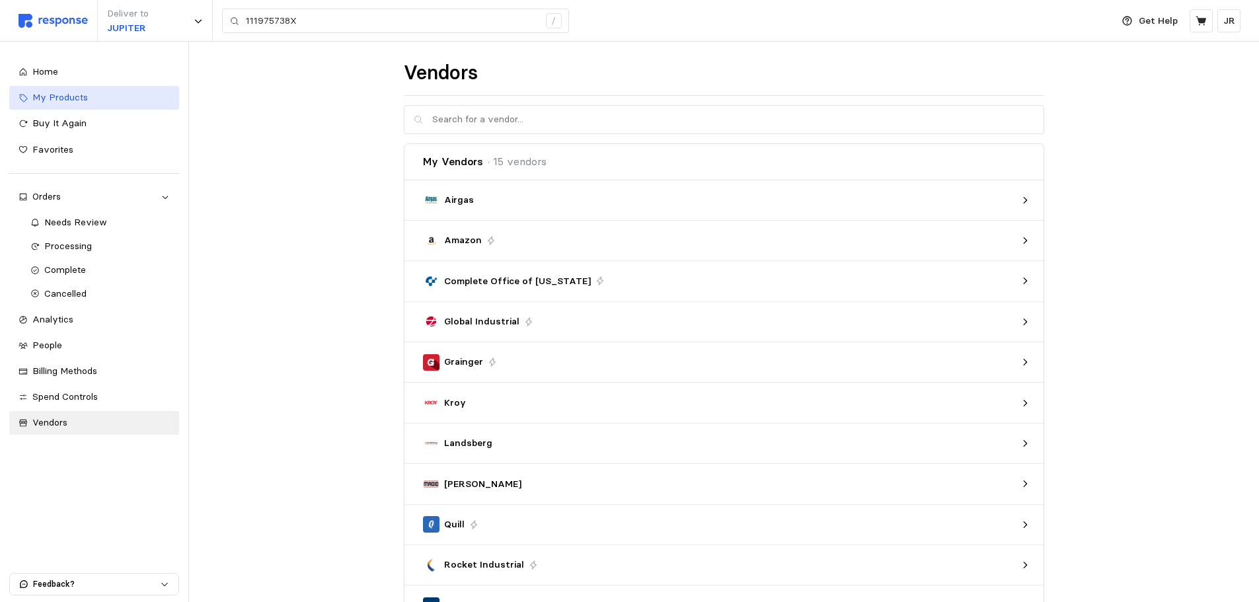
click at [73, 91] on span "My Products" at bounding box center [60, 97] width 56 height 12
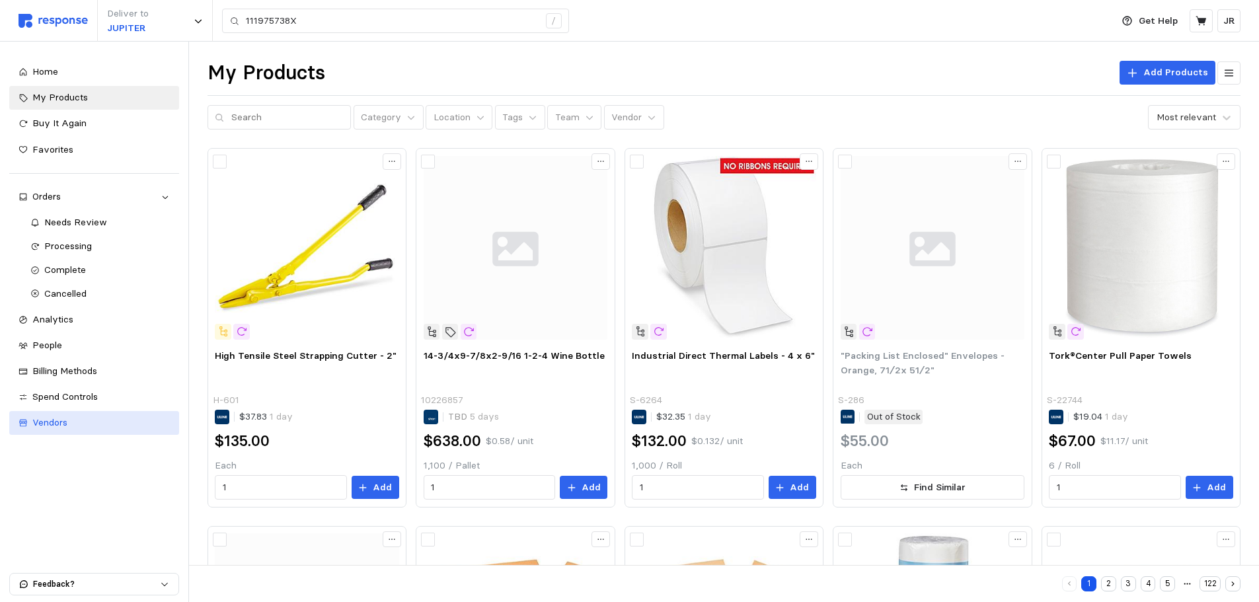
click at [66, 418] on span "Vendors" at bounding box center [49, 422] width 35 height 12
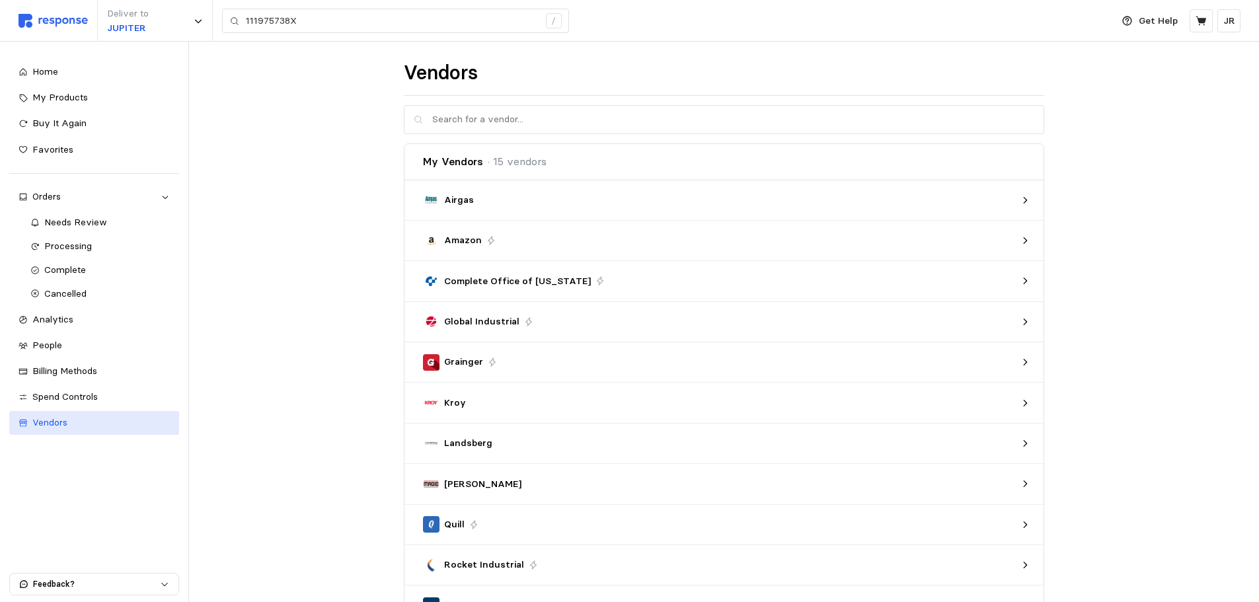
click at [66, 418] on span "Vendors" at bounding box center [49, 422] width 35 height 12
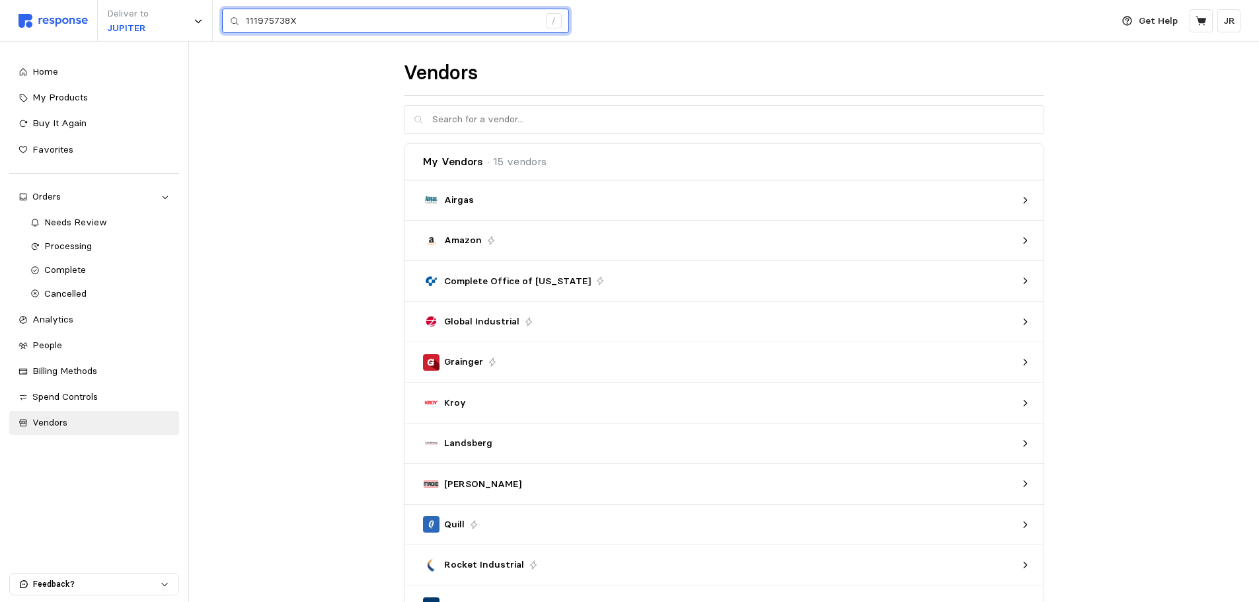
click at [307, 20] on input "111975738X" at bounding box center [392, 21] width 293 height 24
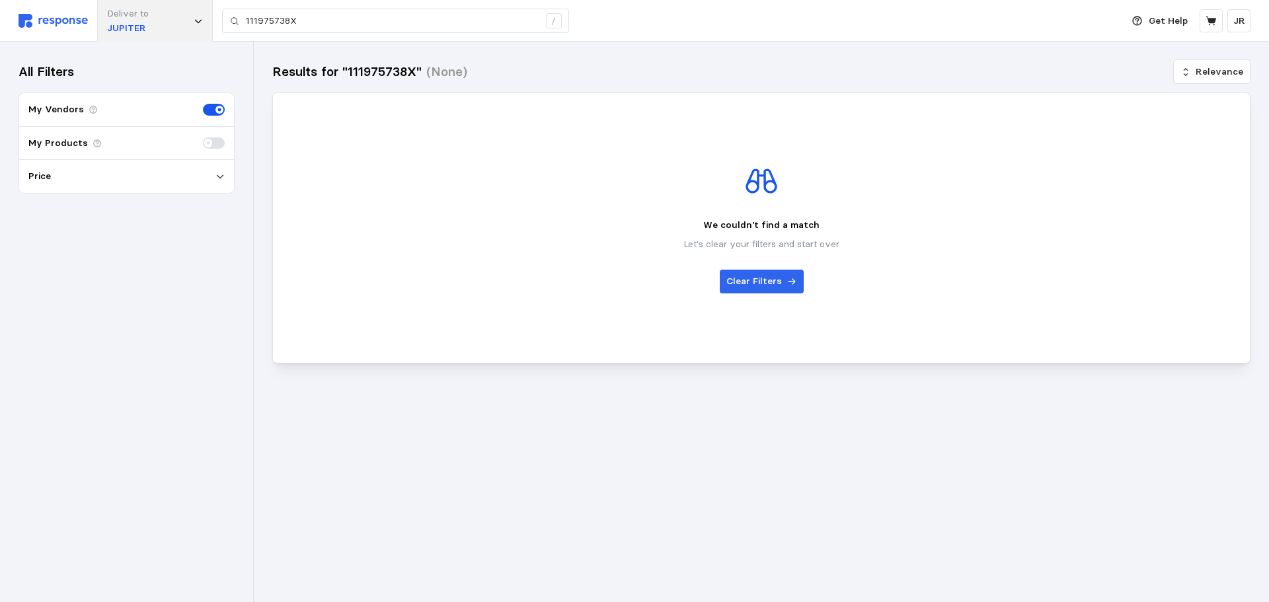
click at [138, 28] on p "JUPITER" at bounding box center [128, 28] width 42 height 15
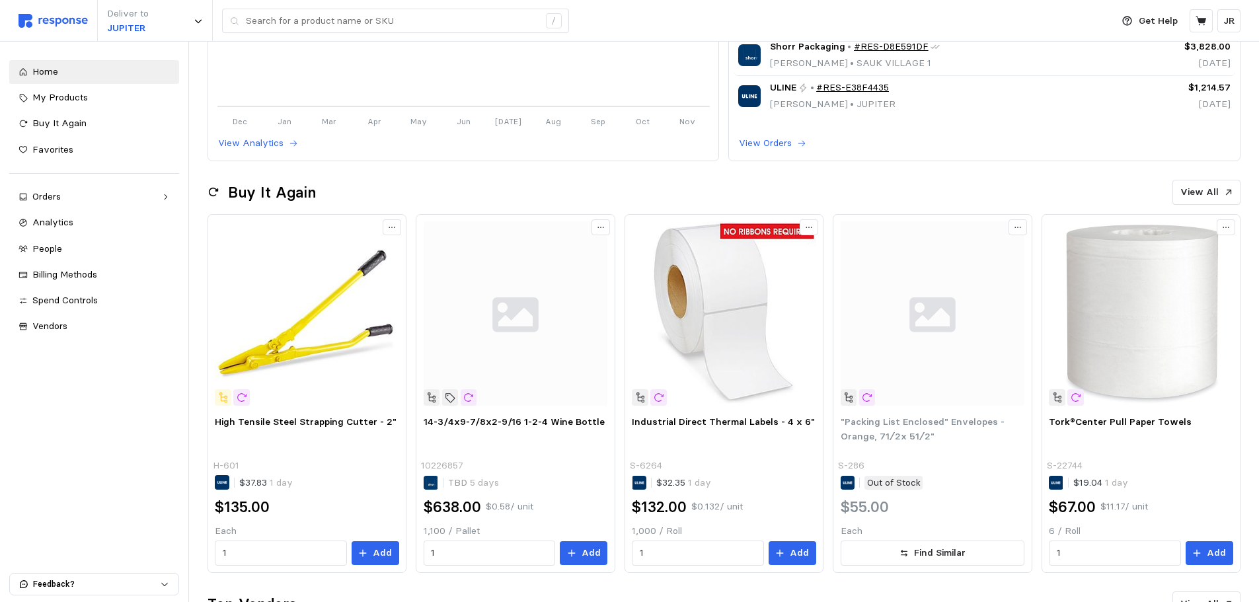
scroll to position [397, 0]
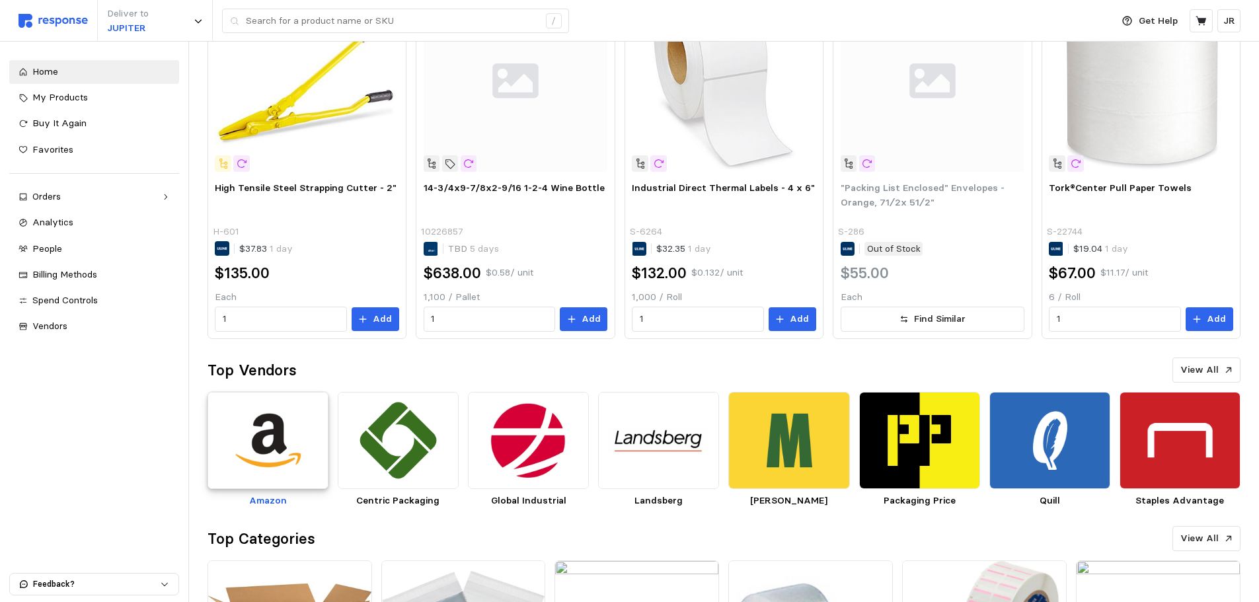
click at [270, 433] on img at bounding box center [268, 440] width 121 height 97
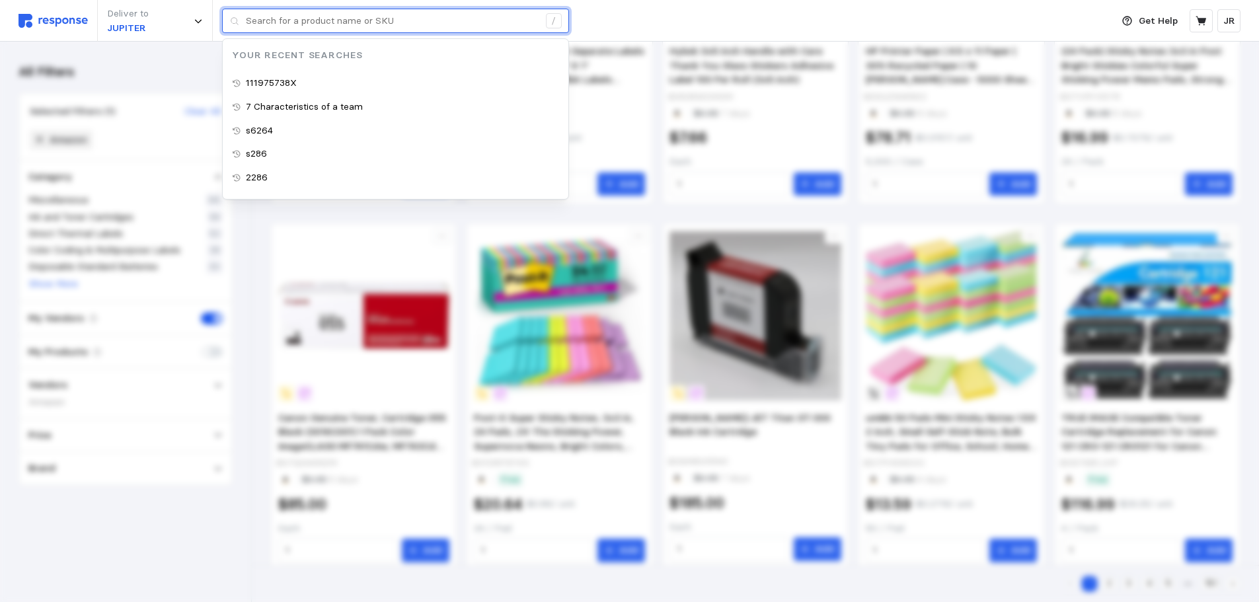
click at [314, 25] on input "text" at bounding box center [392, 21] width 293 height 24
type input "111975738X"
drag, startPoint x: 314, startPoint y: 25, endPoint x: 286, endPoint y: 82, distance: 63.3
click at [286, 82] on p "111975738X" at bounding box center [271, 83] width 51 height 15
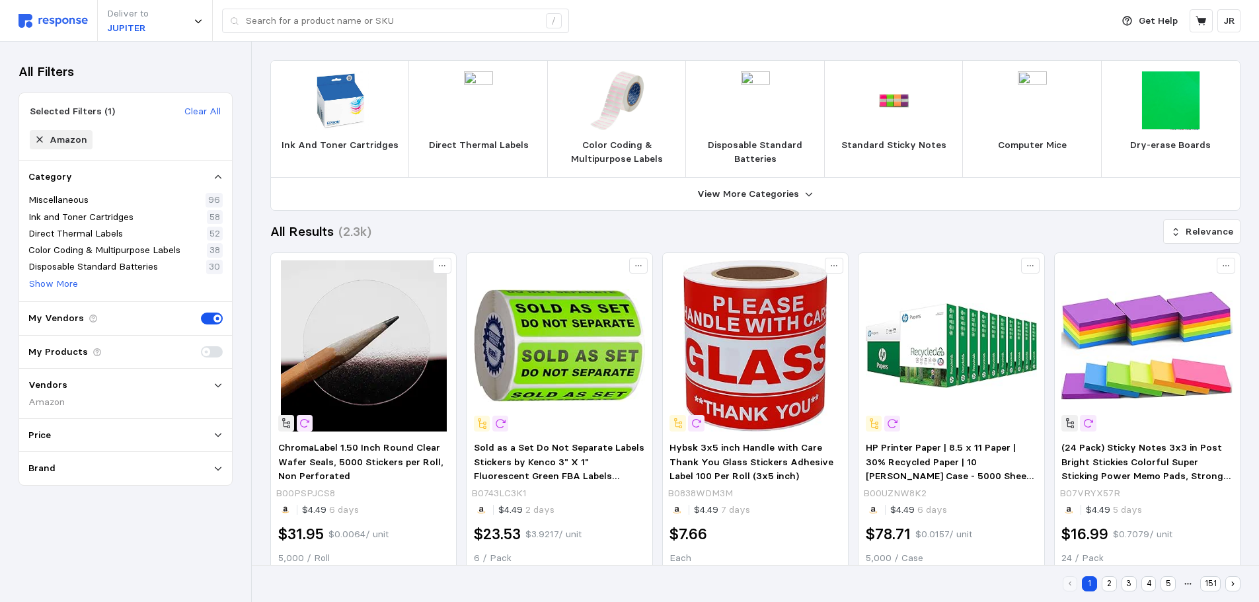
click at [122, 140] on div "Amazon" at bounding box center [126, 139] width 192 height 19
click at [71, 283] on p "Show More" at bounding box center [53, 284] width 49 height 15
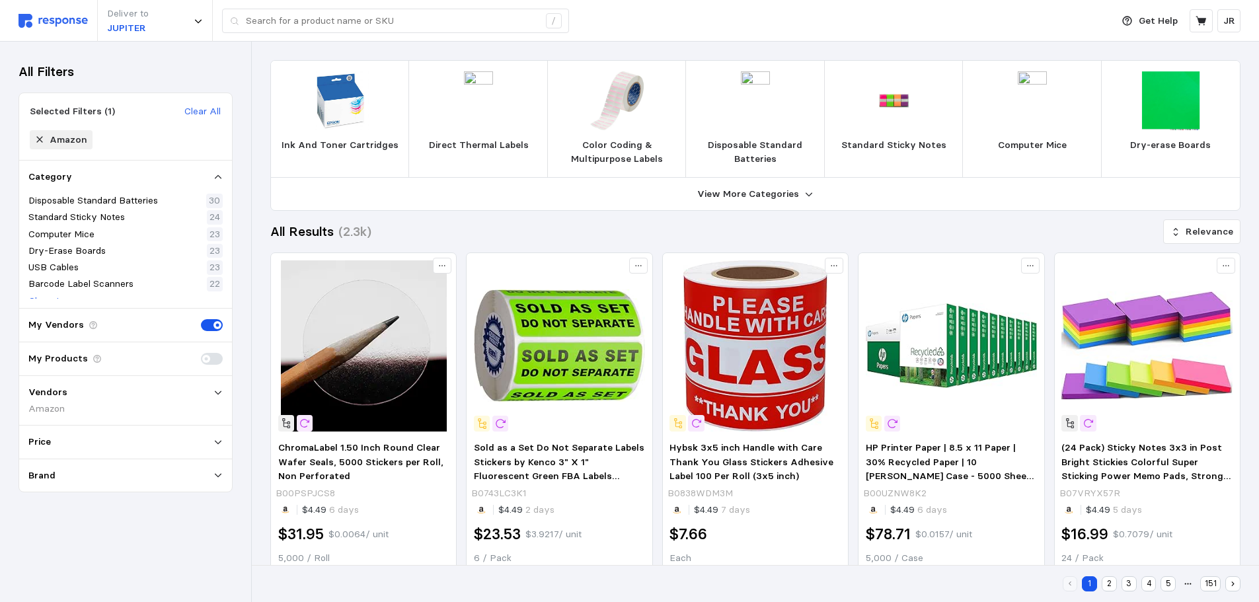
scroll to position [77, 0]
click at [64, 395] on div "Vendors" at bounding box center [125, 392] width 194 height 15
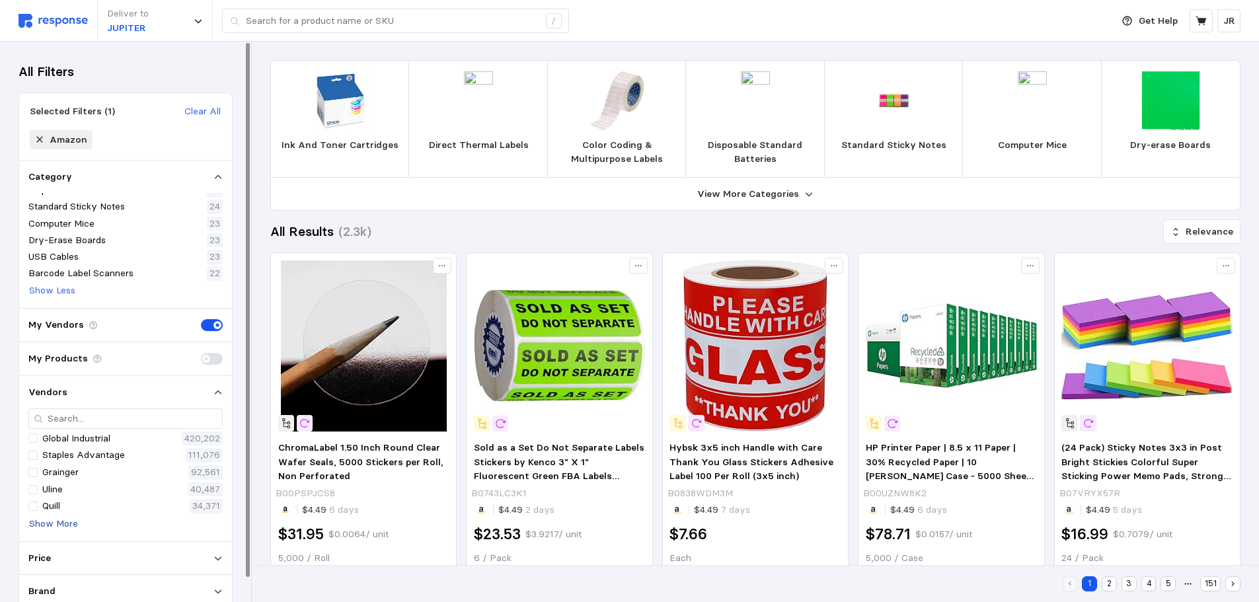
click at [39, 518] on p "Show More" at bounding box center [53, 524] width 49 height 15
click at [56, 522] on p "Amazon" at bounding box center [60, 521] width 36 height 15
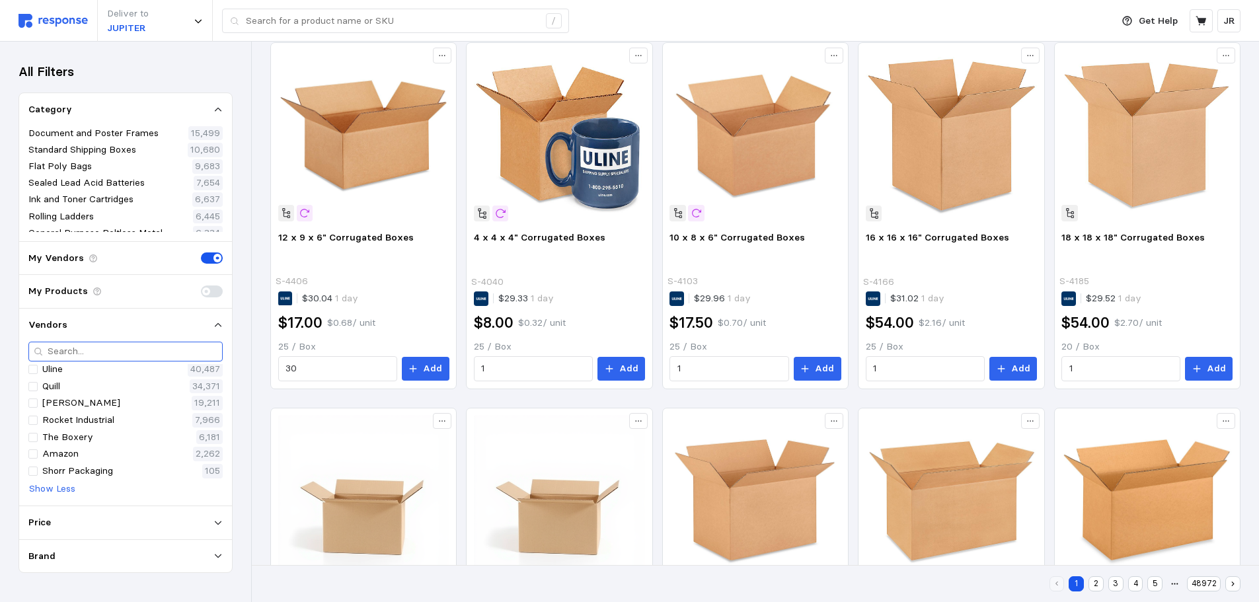
scroll to position [264, 0]
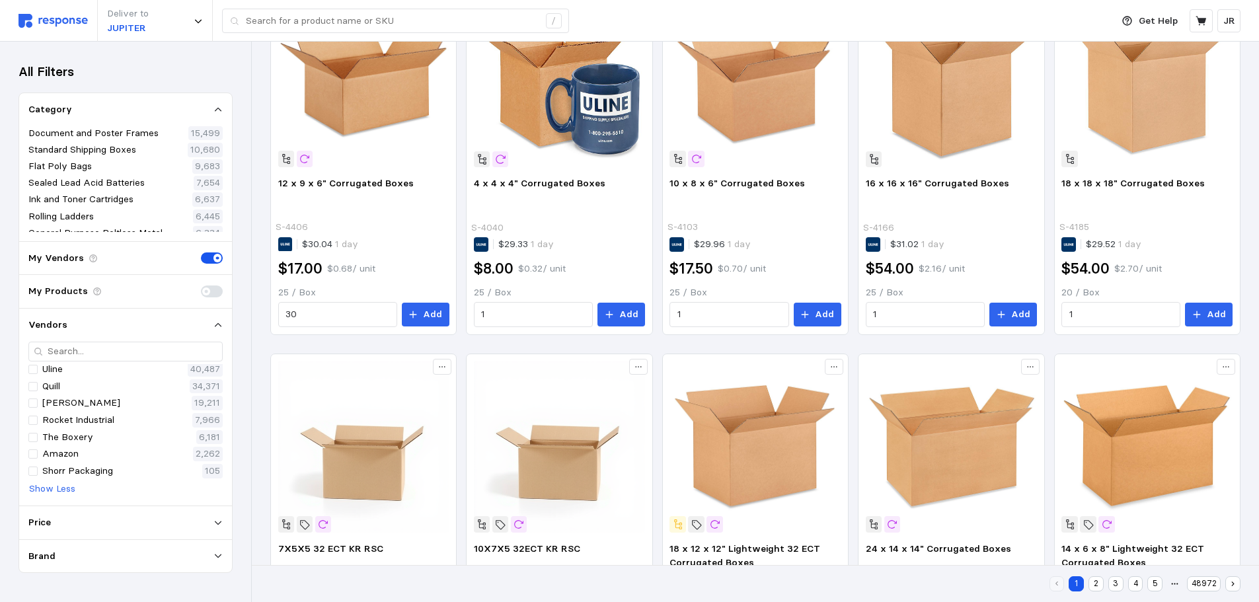
click at [128, 258] on div "My Vendors" at bounding box center [125, 259] width 213 height 34
click at [63, 254] on p "My Vendors" at bounding box center [56, 258] width 56 height 15
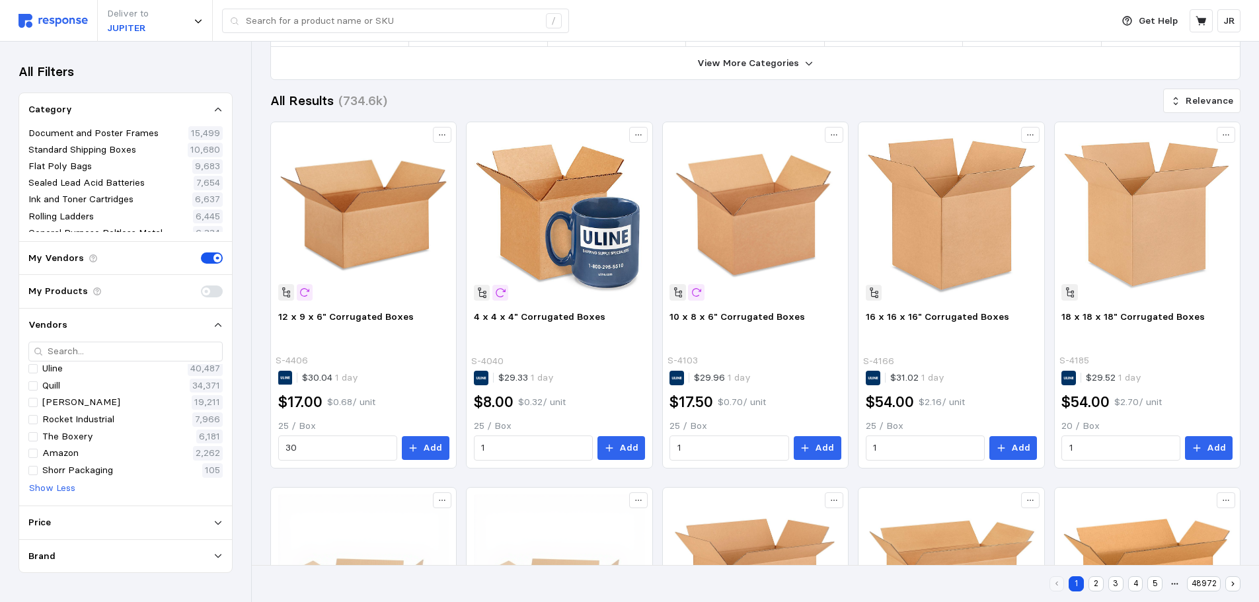
scroll to position [122, 0]
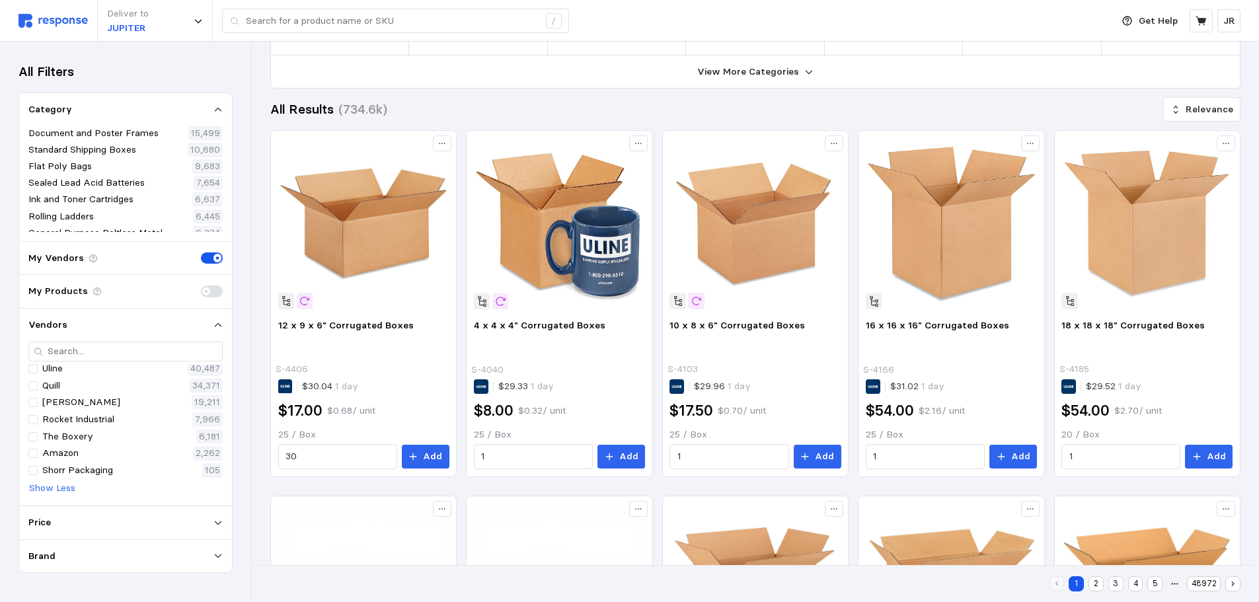
click at [122, 333] on div "Vendors Global Industrial 420,202 Staples Advantage 111,076 Grainger 92,561 Uli…" at bounding box center [125, 408] width 213 height 198
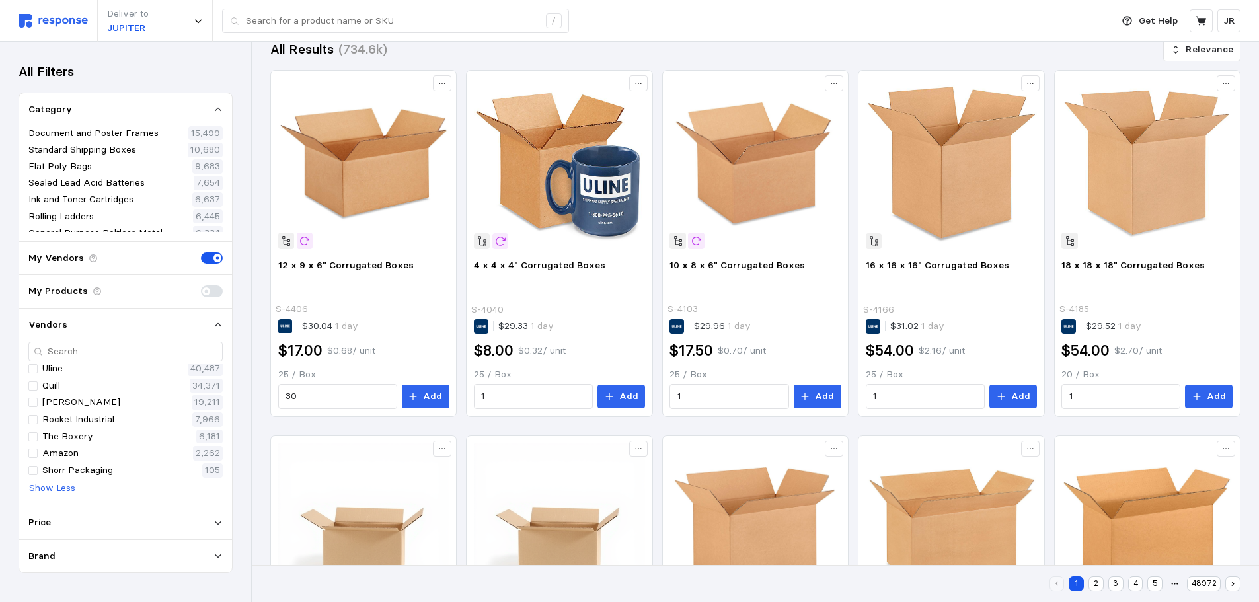
scroll to position [585, 0]
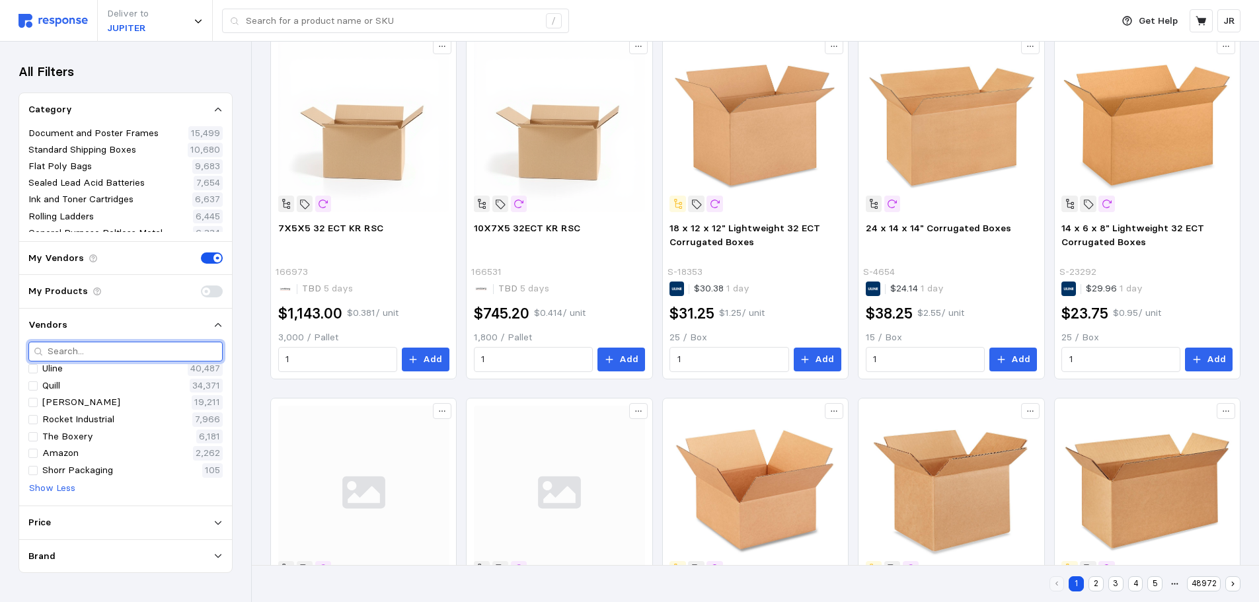
click at [116, 346] on input "text" at bounding box center [133, 351] width 170 height 19
paste input "111975738X"
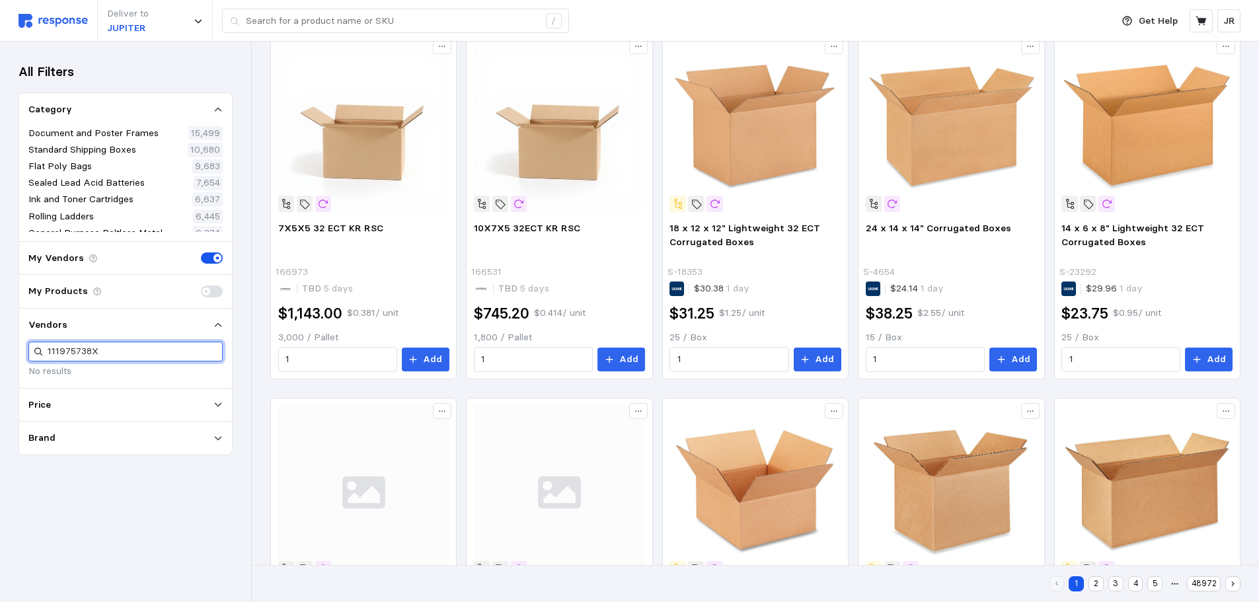
scroll to position [0, 0]
click at [144, 355] on input "111975738X" at bounding box center [133, 351] width 170 height 19
type input "111975738X"
